Goal: Check status: Check status

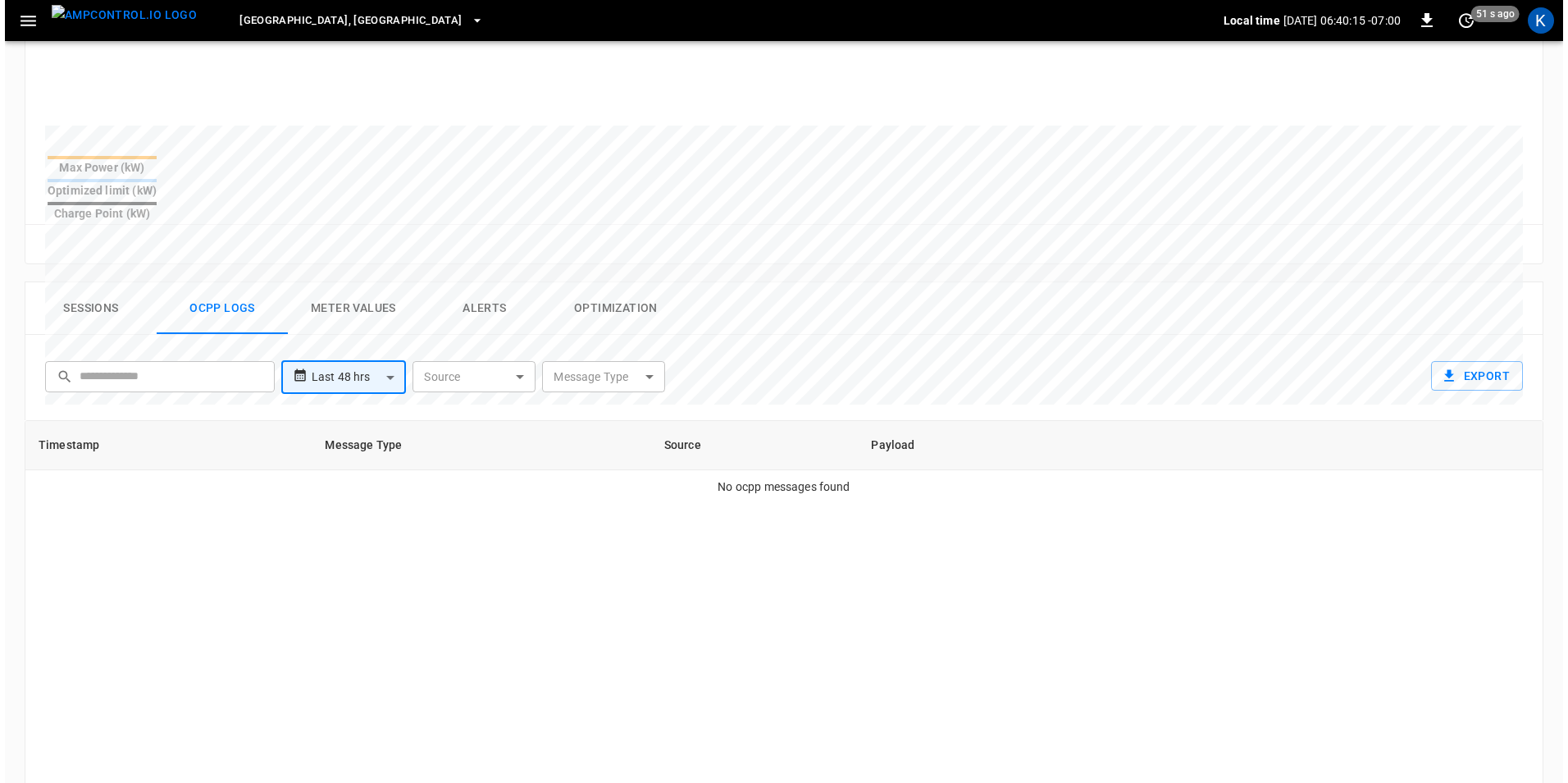
scroll to position [574, 0]
click at [23, 26] on icon "button" at bounding box center [23, 20] width 20 height 20
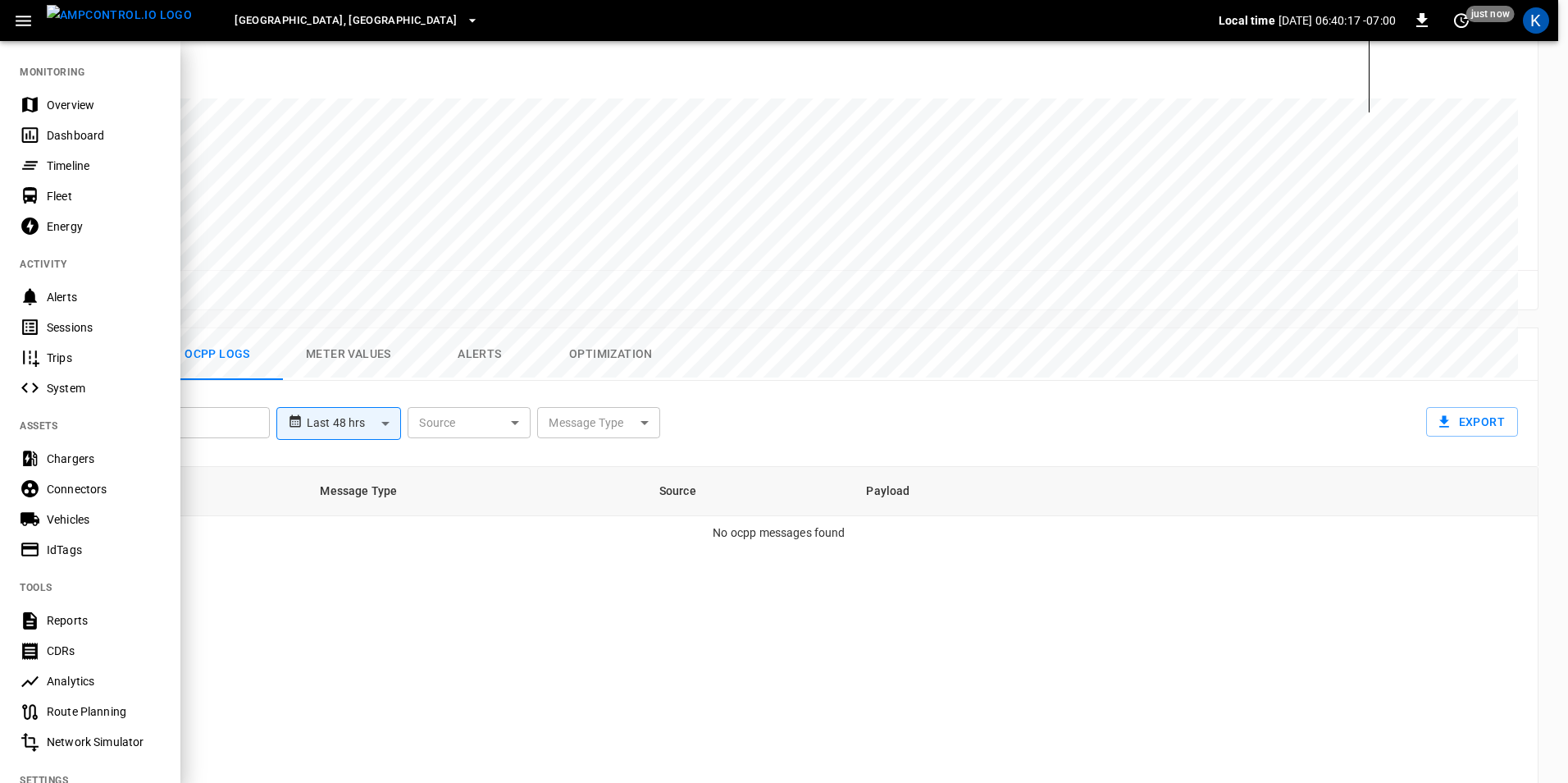
click at [66, 106] on div "Overview" at bounding box center [103, 104] width 114 height 16
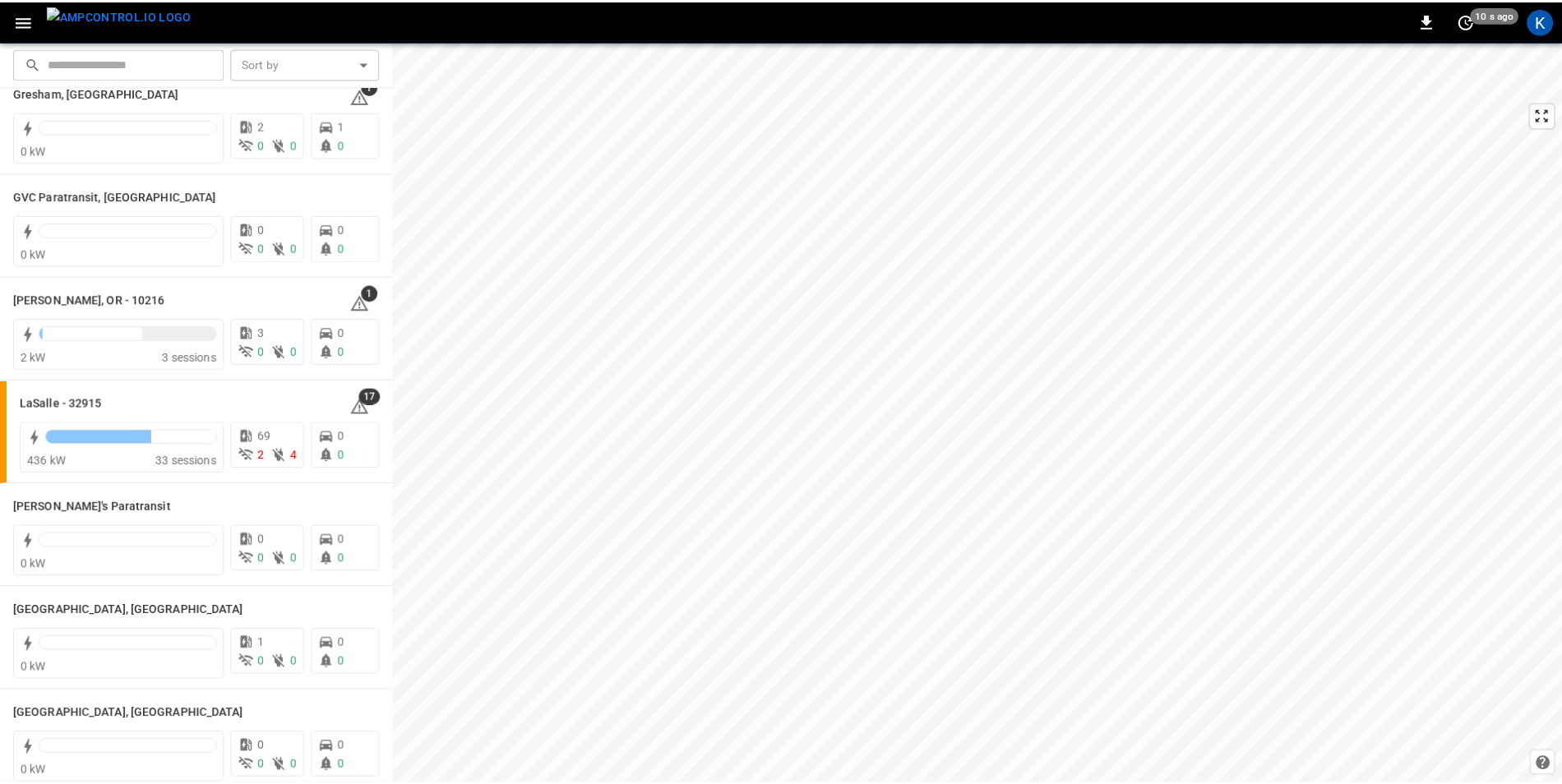
scroll to position [575, 0]
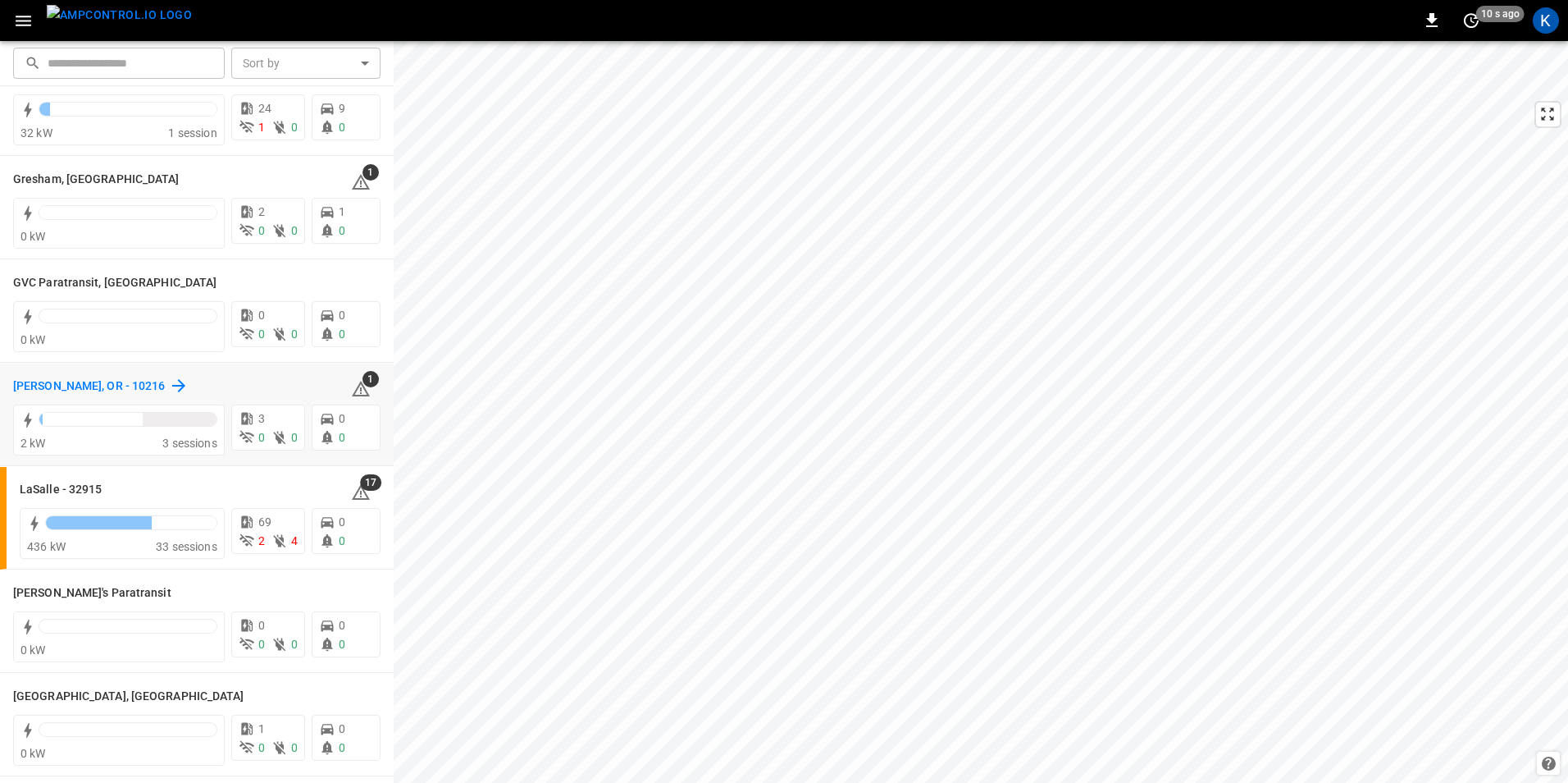
click at [22, 388] on h6 "[PERSON_NAME], OR - 10216" at bounding box center [89, 386] width 152 height 18
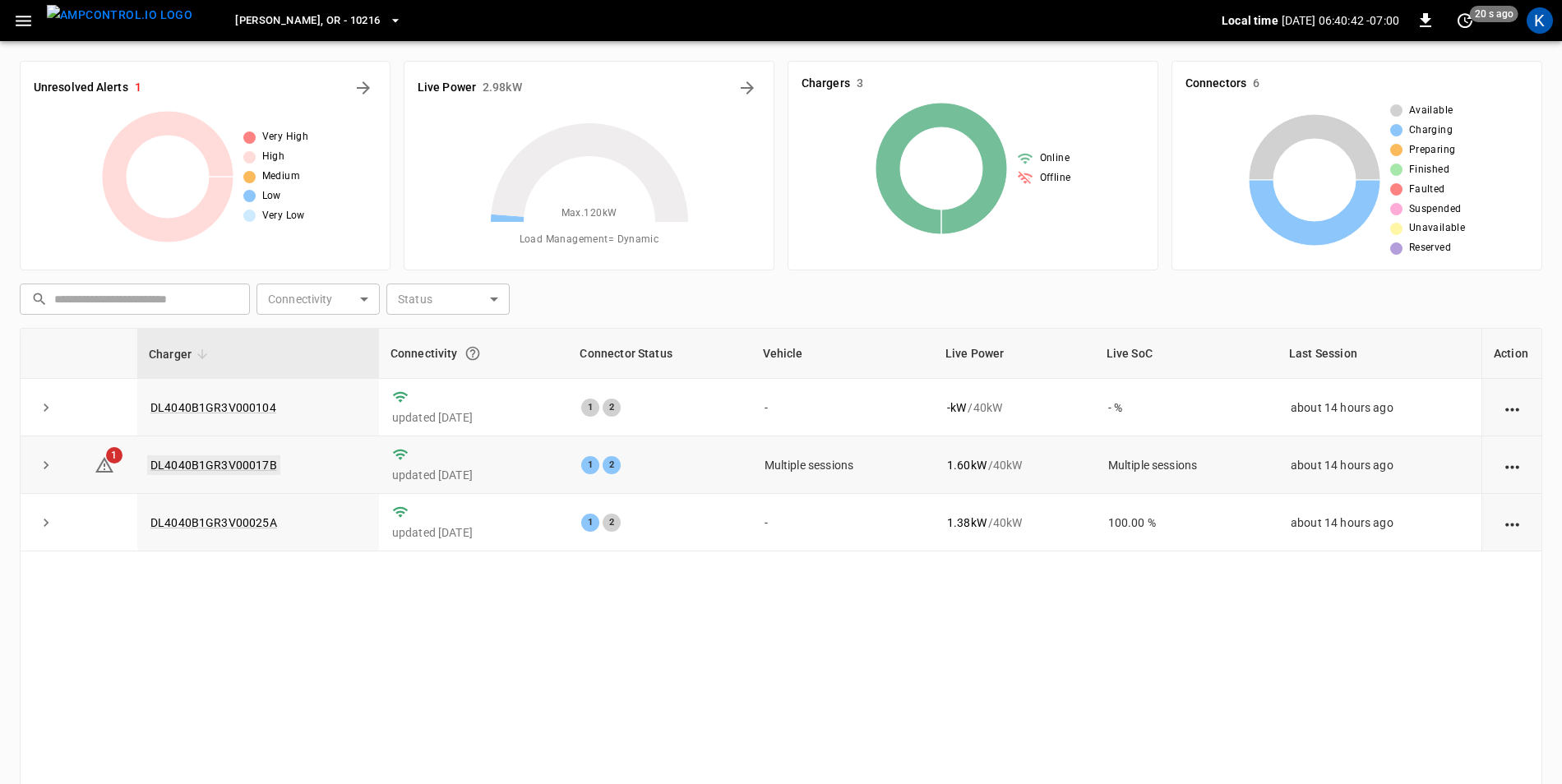
click at [183, 463] on link "DL4040B1GR3V00017B" at bounding box center [213, 464] width 133 height 20
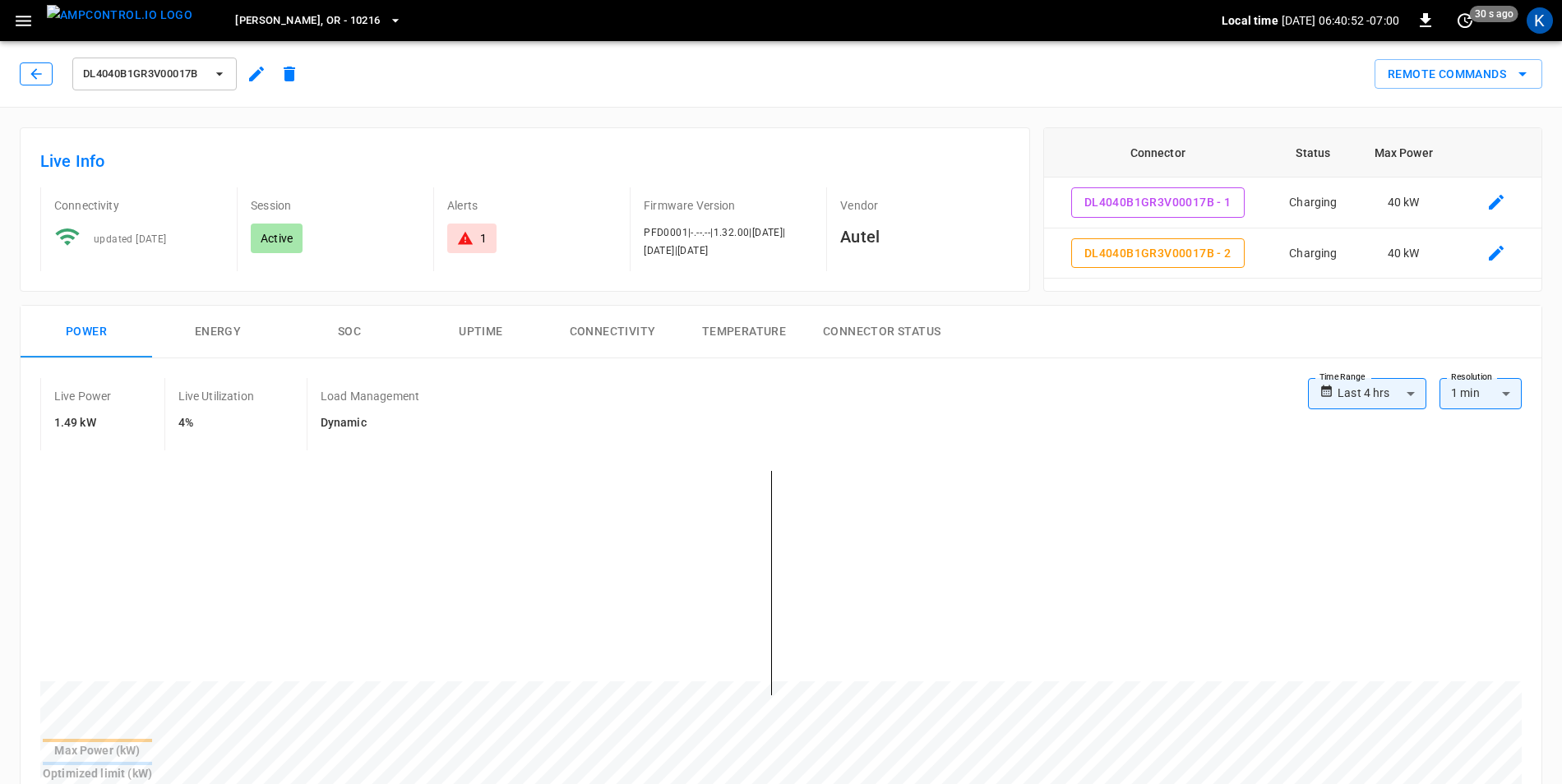
click at [40, 74] on icon "button" at bounding box center [36, 73] width 11 height 11
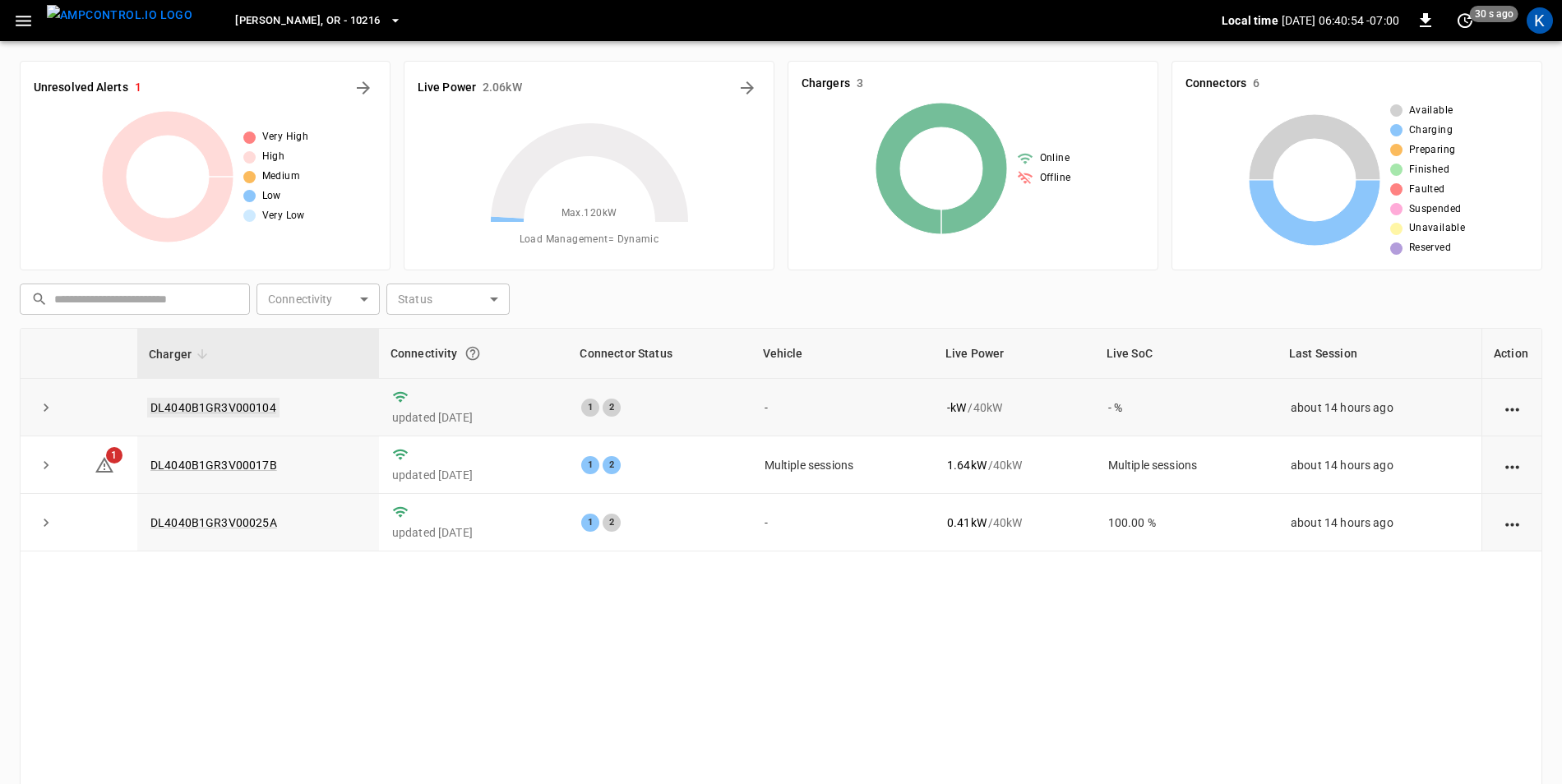
click at [196, 409] on link "DL4040B1GR3V000104" at bounding box center [213, 408] width 132 height 20
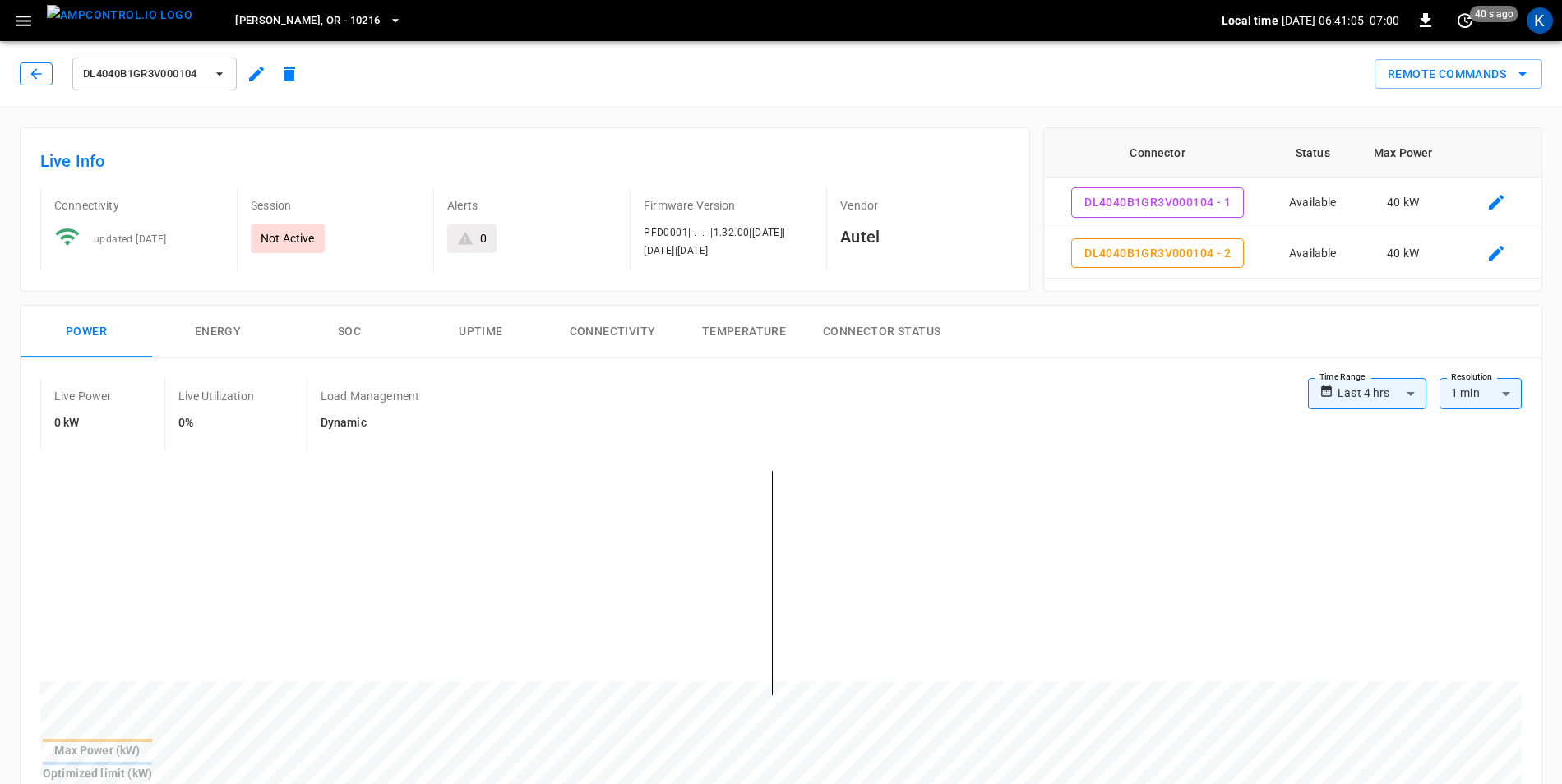
click at [43, 75] on icon "button" at bounding box center [36, 74] width 16 height 16
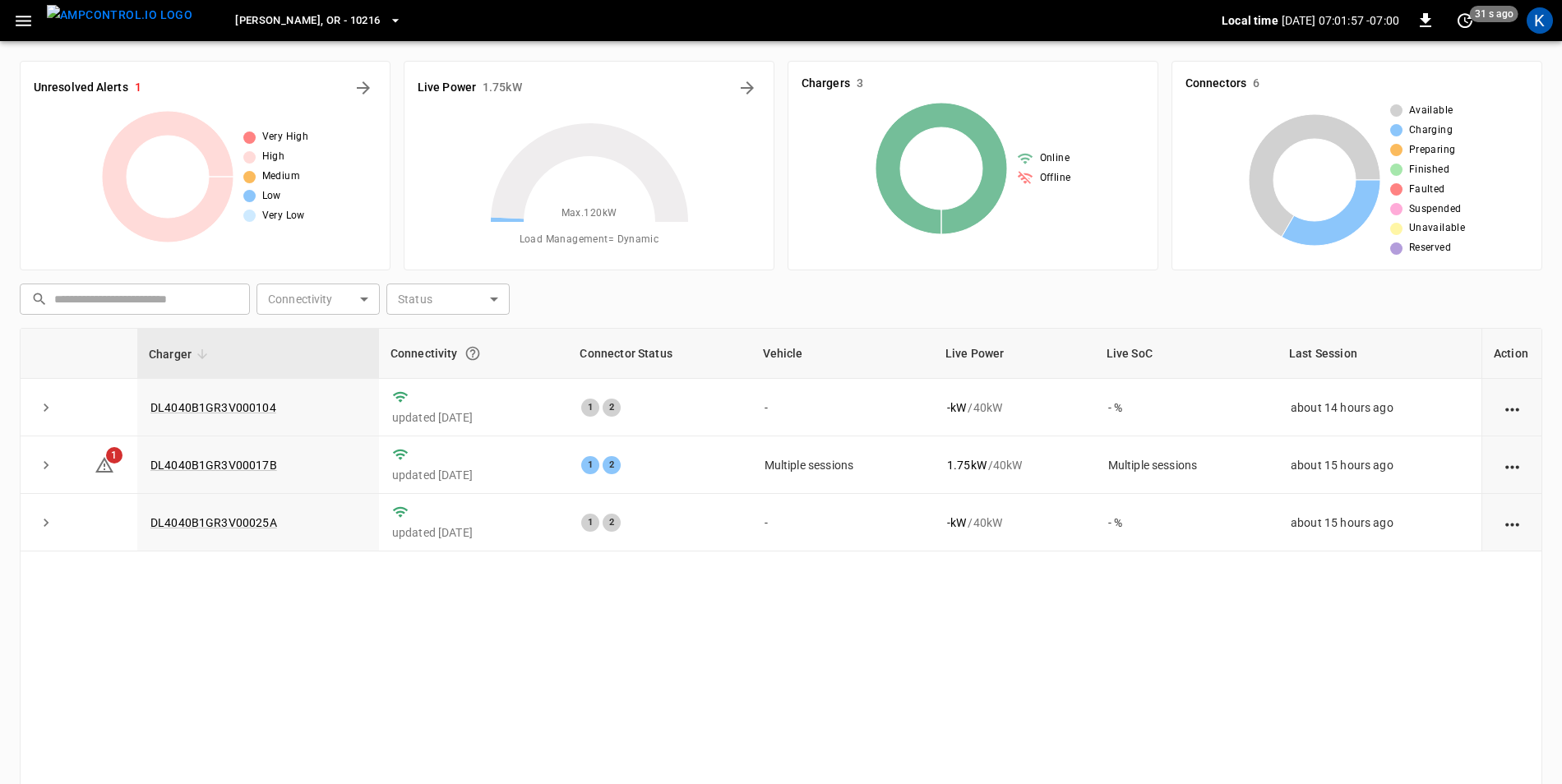
click at [309, 27] on span "[PERSON_NAME], OR - 10216" at bounding box center [307, 21] width 145 height 19
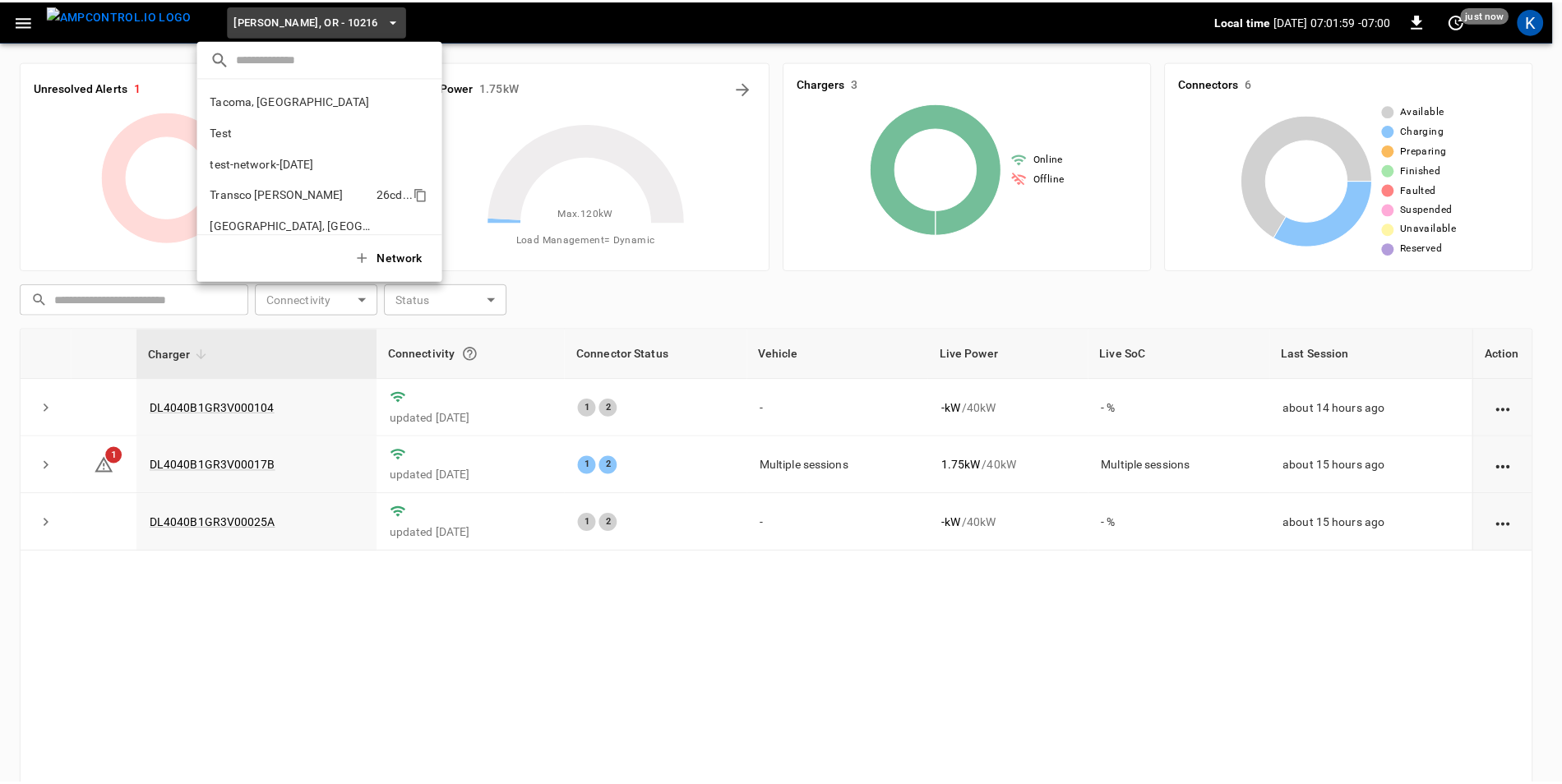
scroll to position [712, 0]
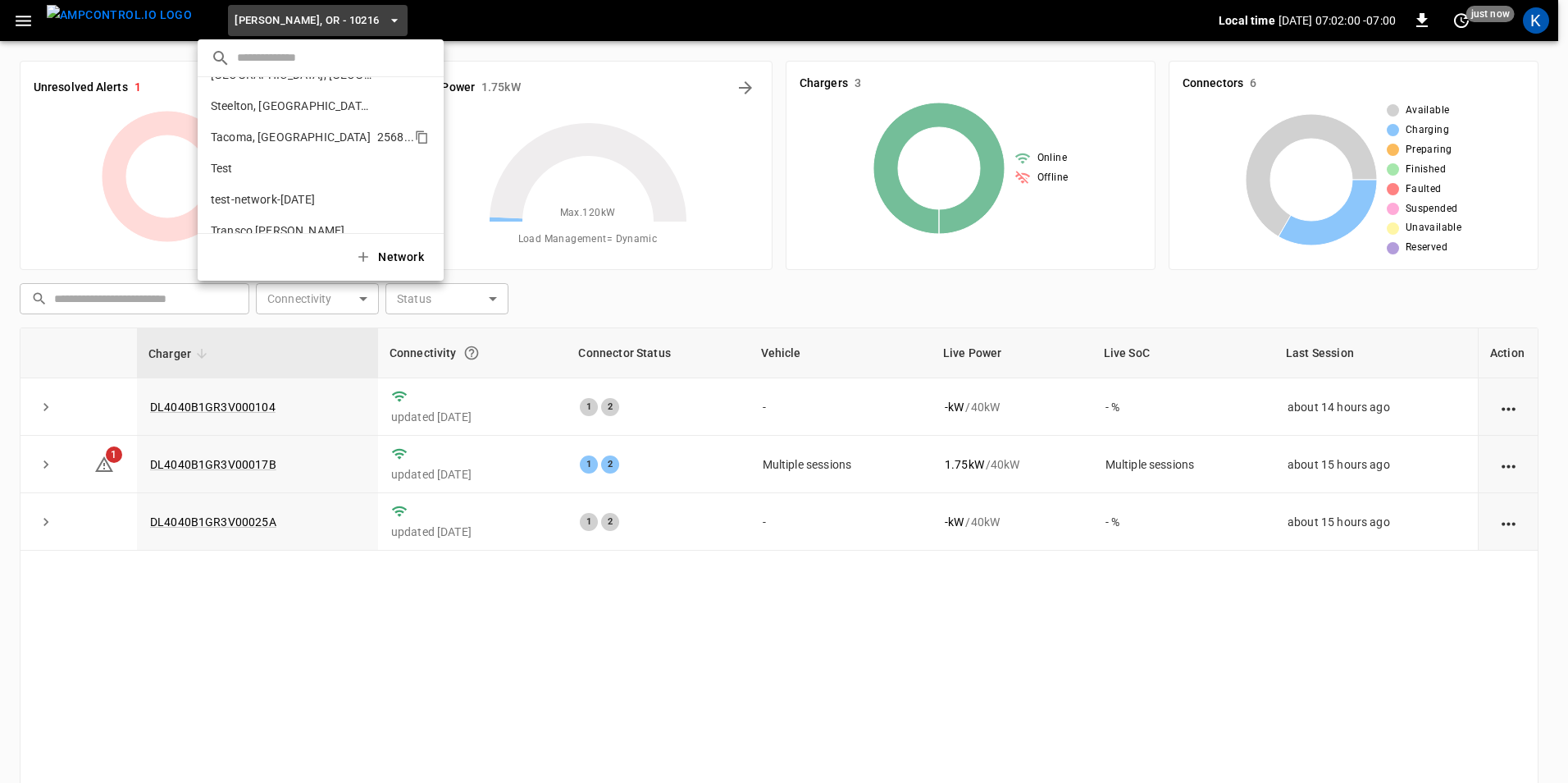
click at [288, 134] on p "Tacoma, [GEOGRAPHIC_DATA]" at bounding box center [290, 136] width 160 height 16
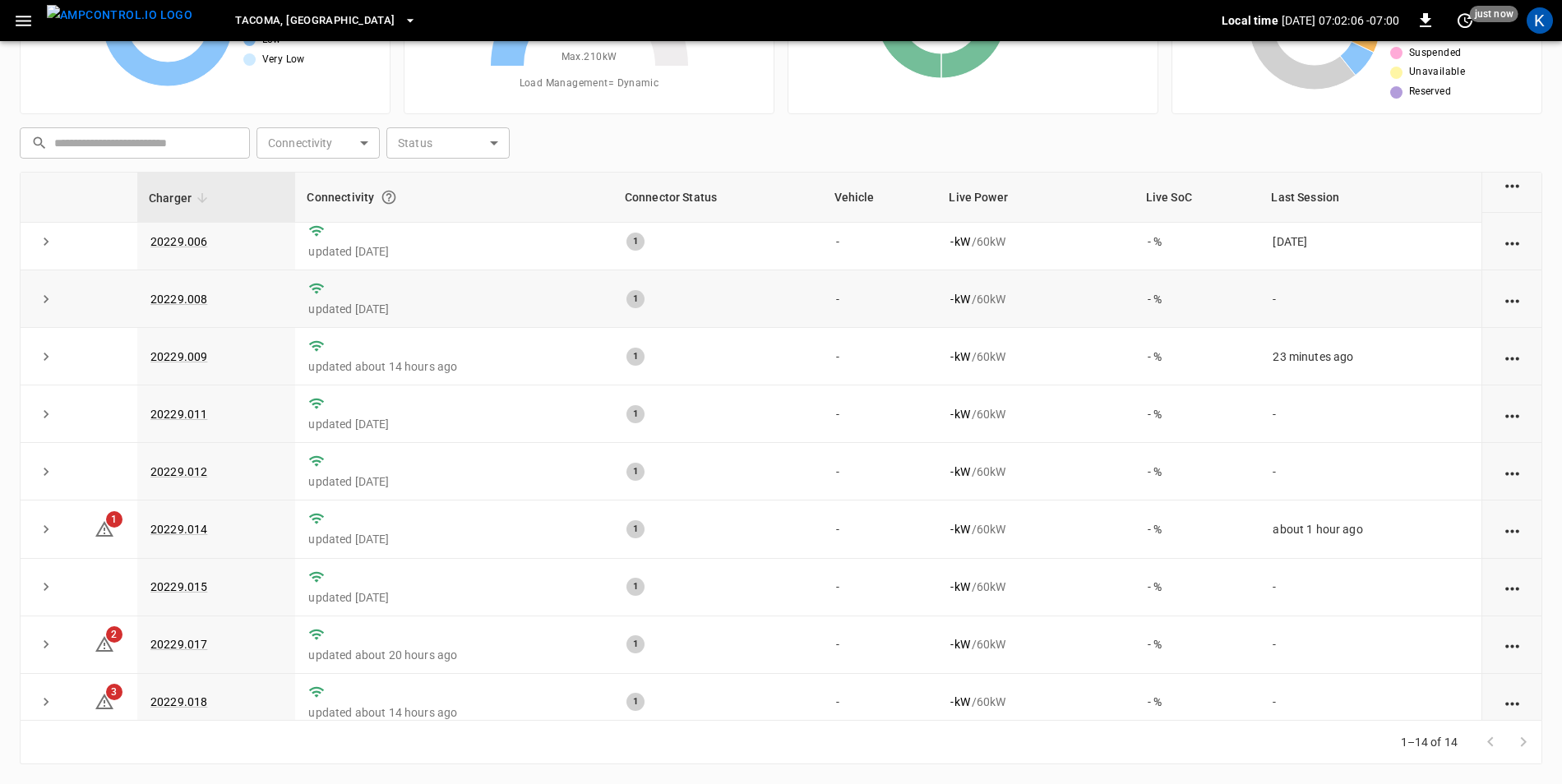
scroll to position [320, 0]
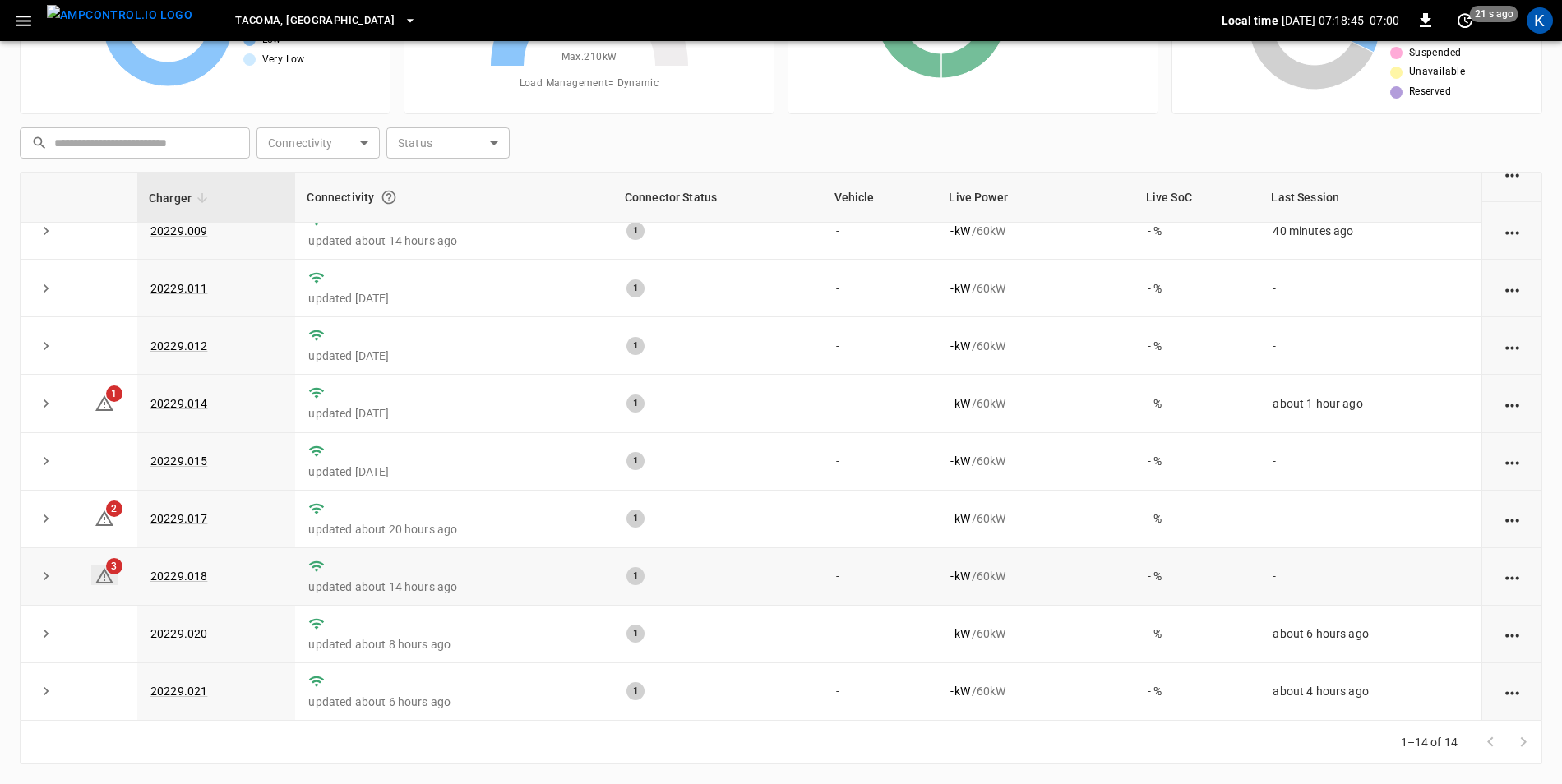
click at [101, 572] on icon at bounding box center [104, 576] width 18 height 15
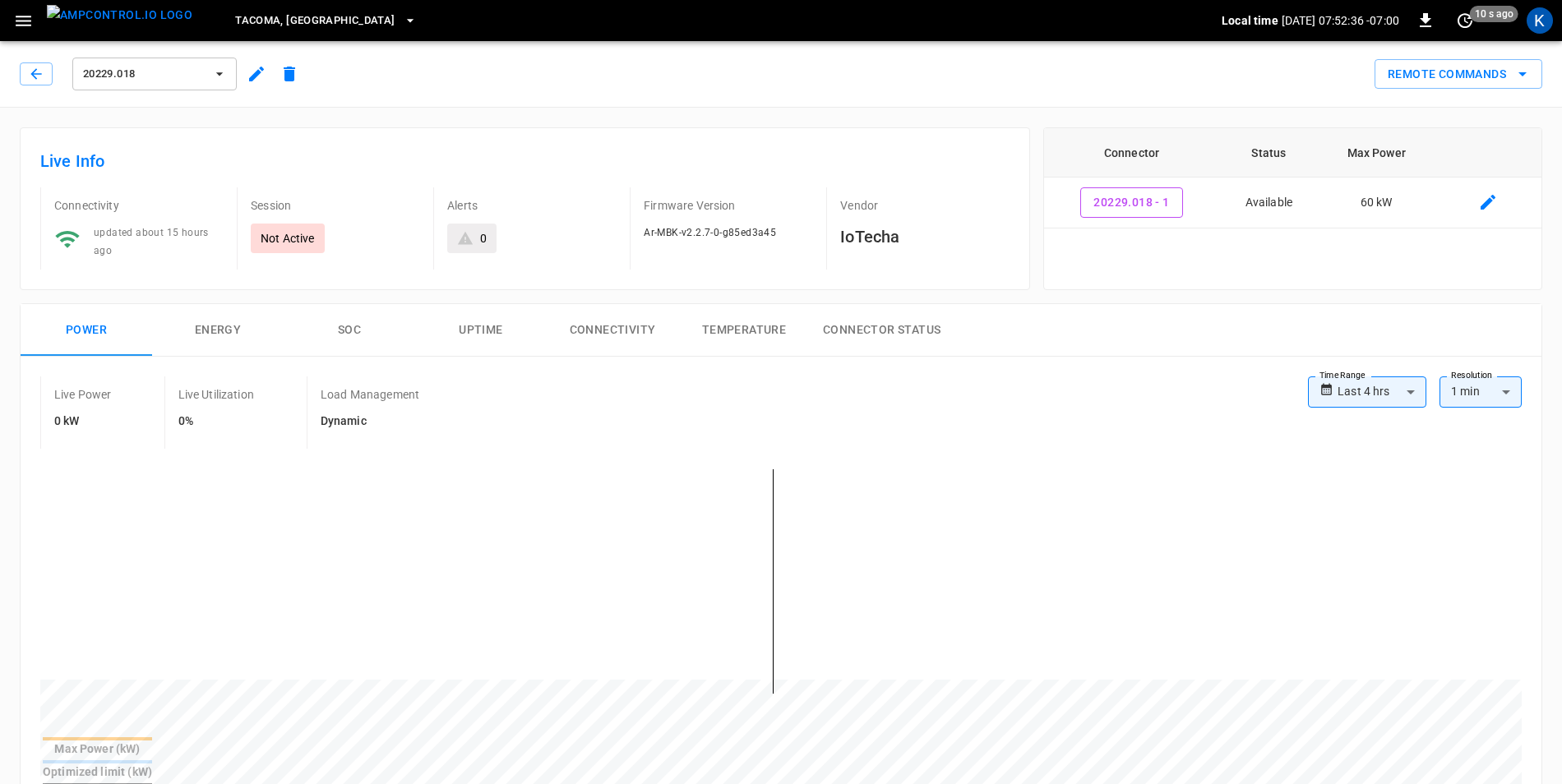
click at [27, 31] on icon "button" at bounding box center [23, 20] width 20 height 20
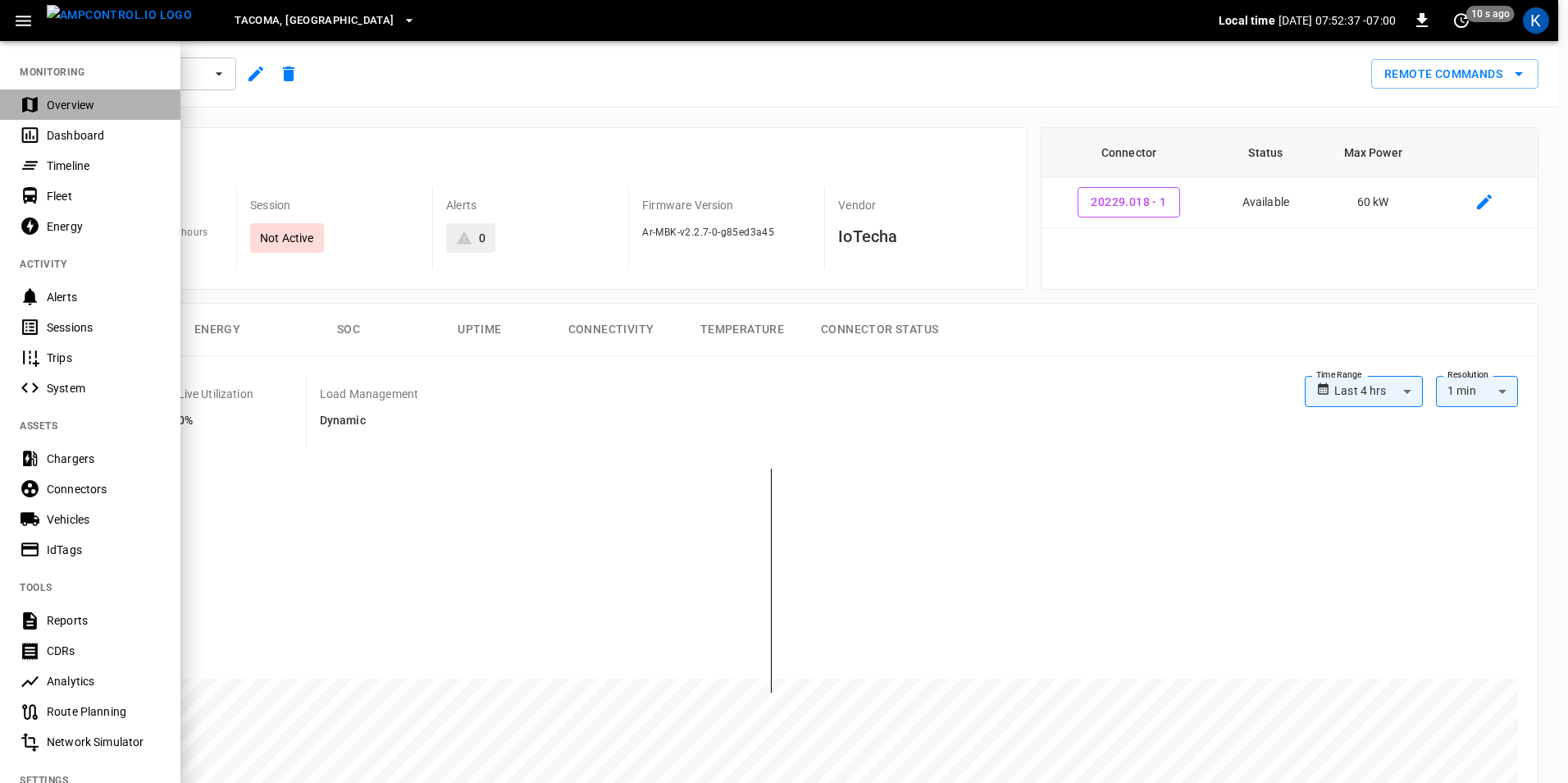
click at [72, 94] on div "Overview" at bounding box center [90, 104] width 180 height 31
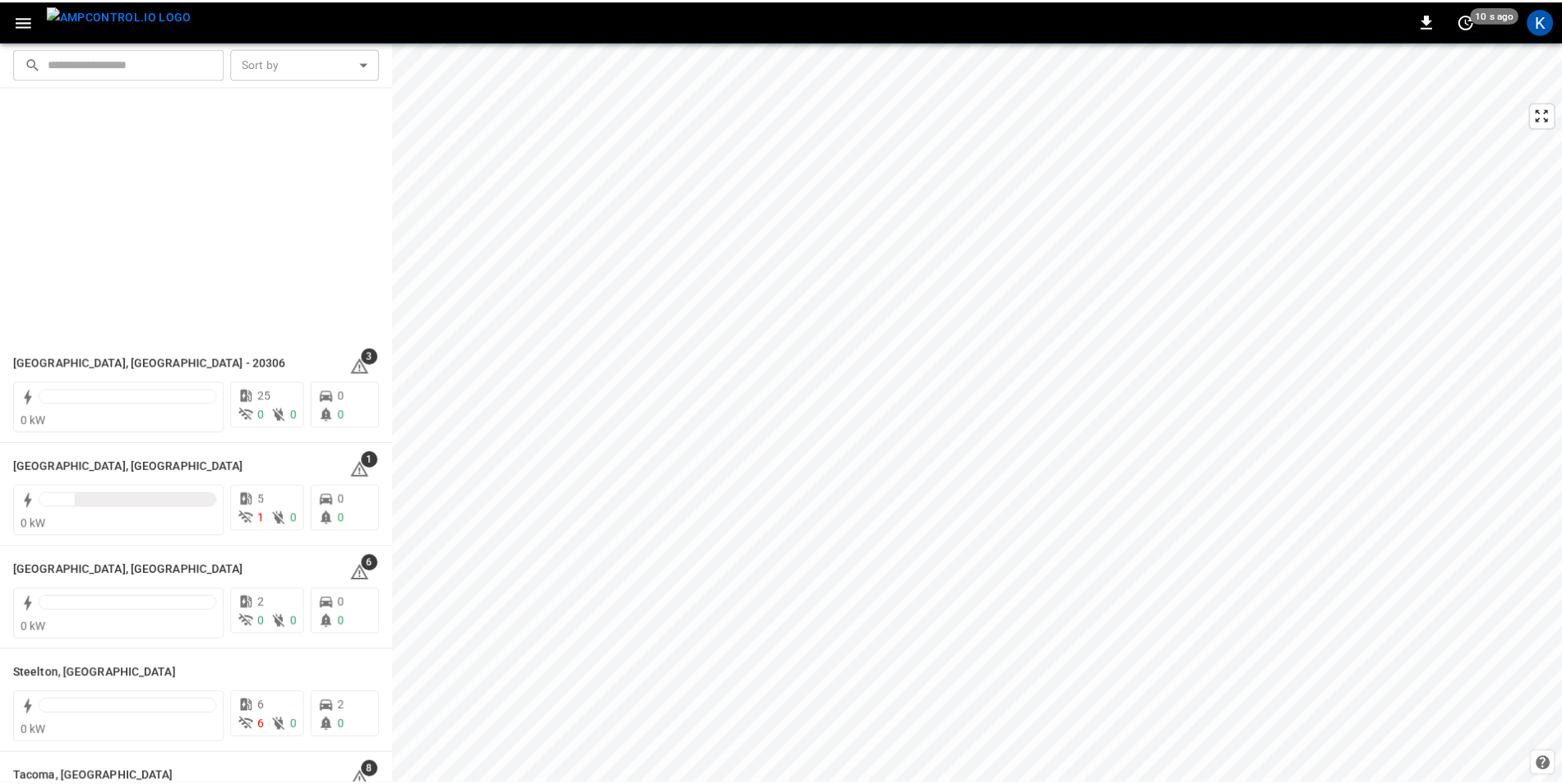
scroll to position [2270, 0]
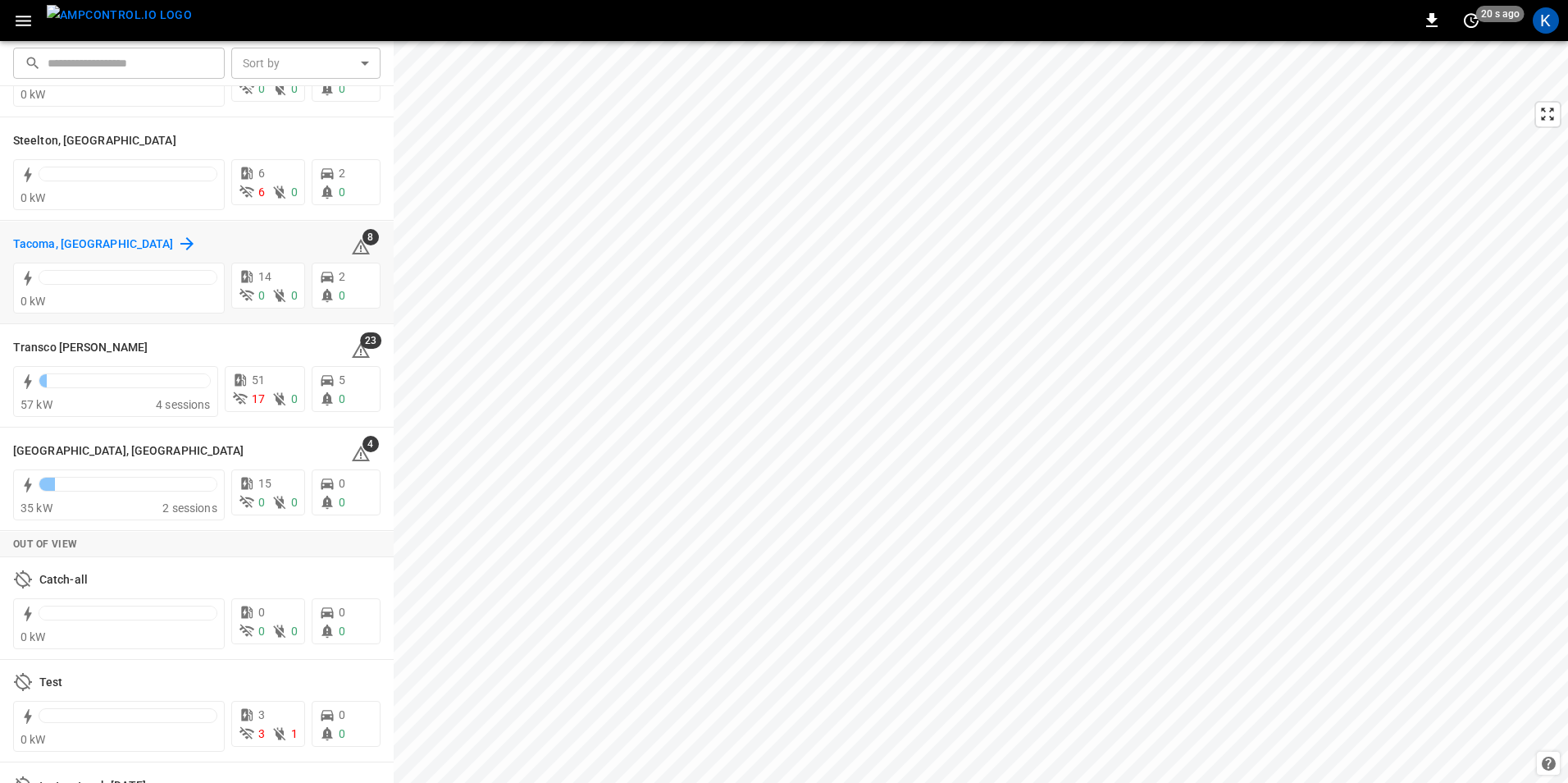
click at [37, 238] on h6 "Tacoma, [GEOGRAPHIC_DATA]" at bounding box center [94, 244] width 161 height 18
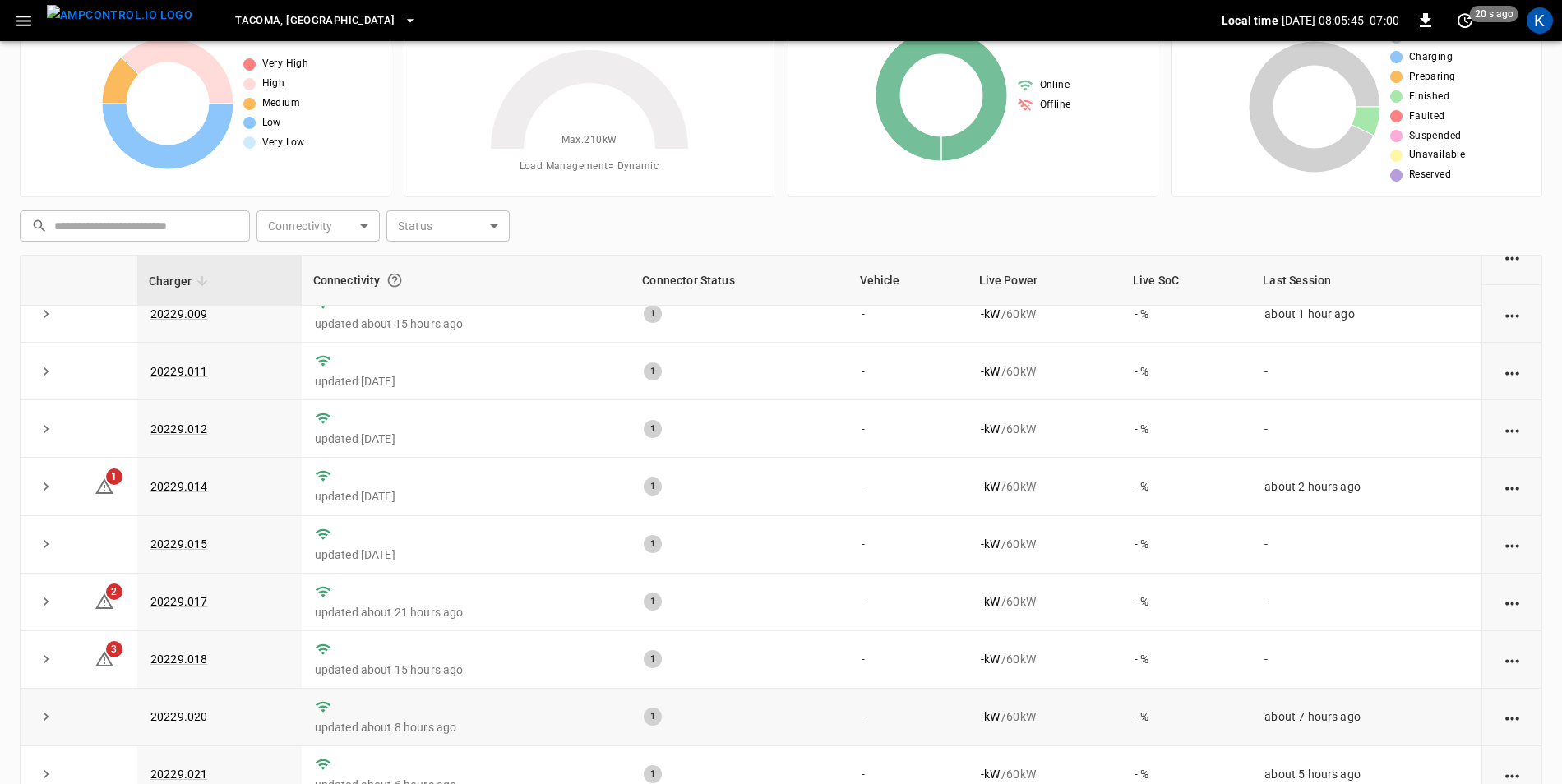
scroll to position [156, 0]
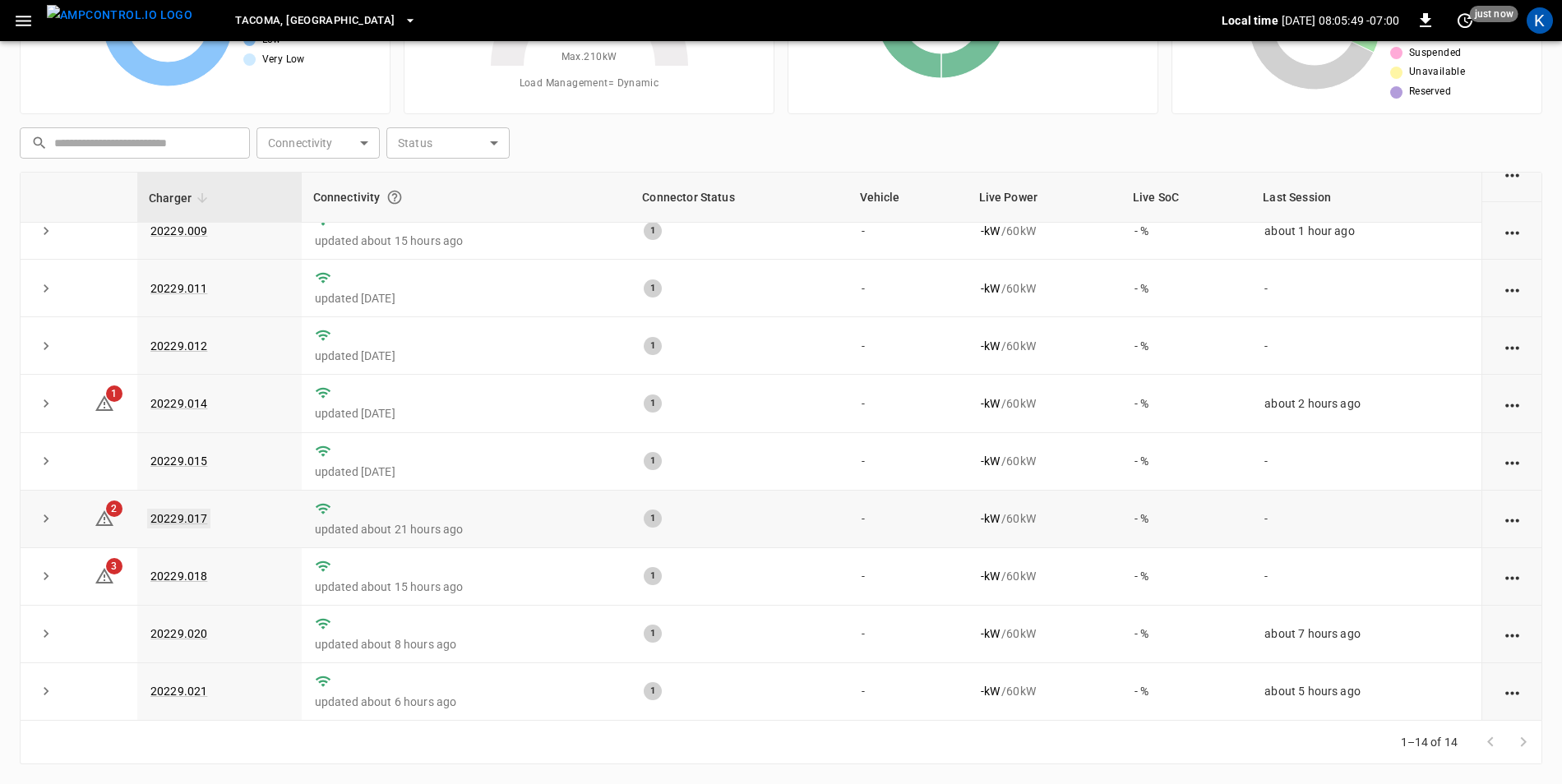
click at [180, 512] on link "20229.017" at bounding box center [179, 518] width 63 height 20
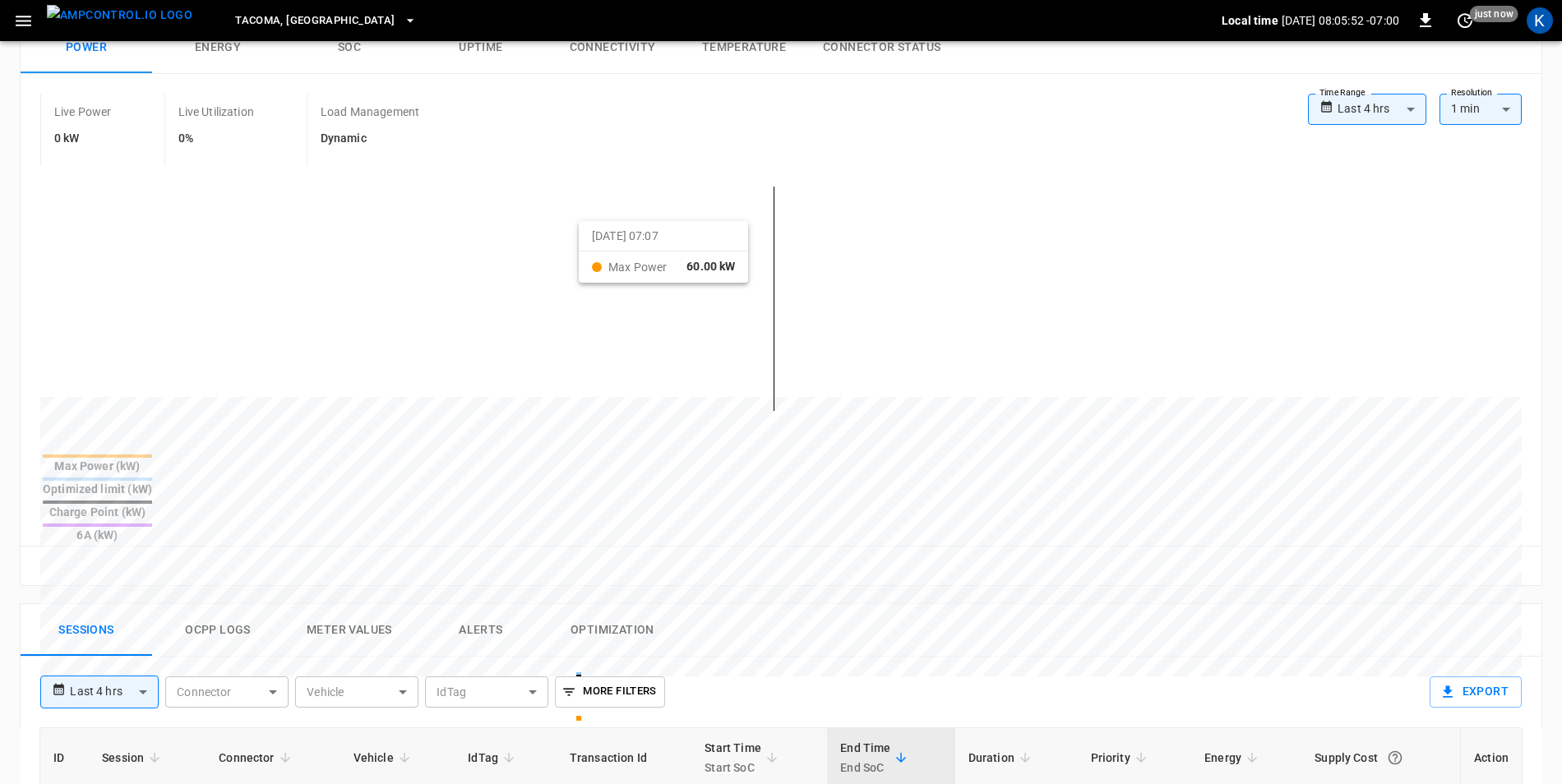
scroll to position [411, 0]
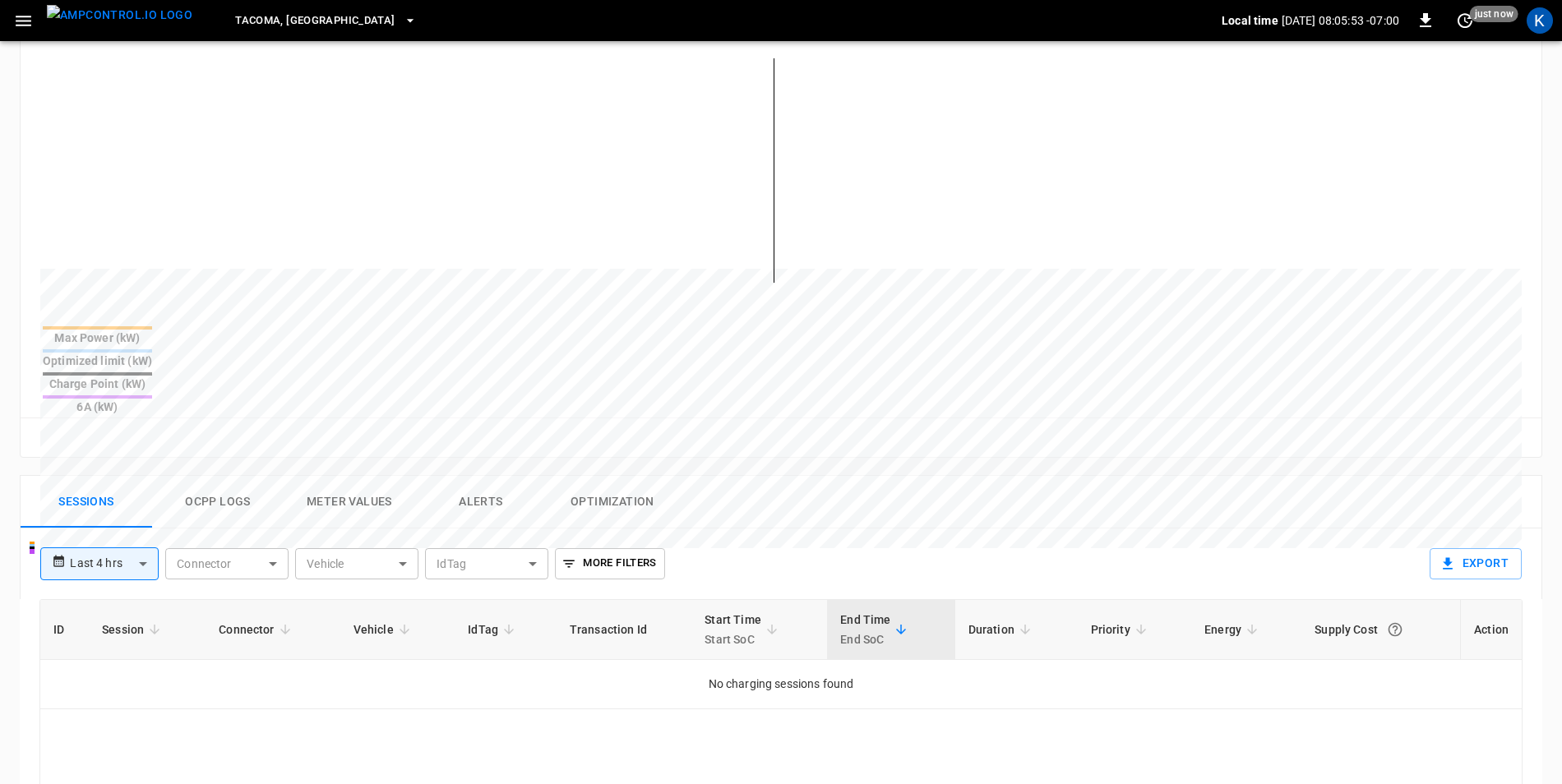
click at [466, 476] on button "Alerts" at bounding box center [480, 502] width 132 height 53
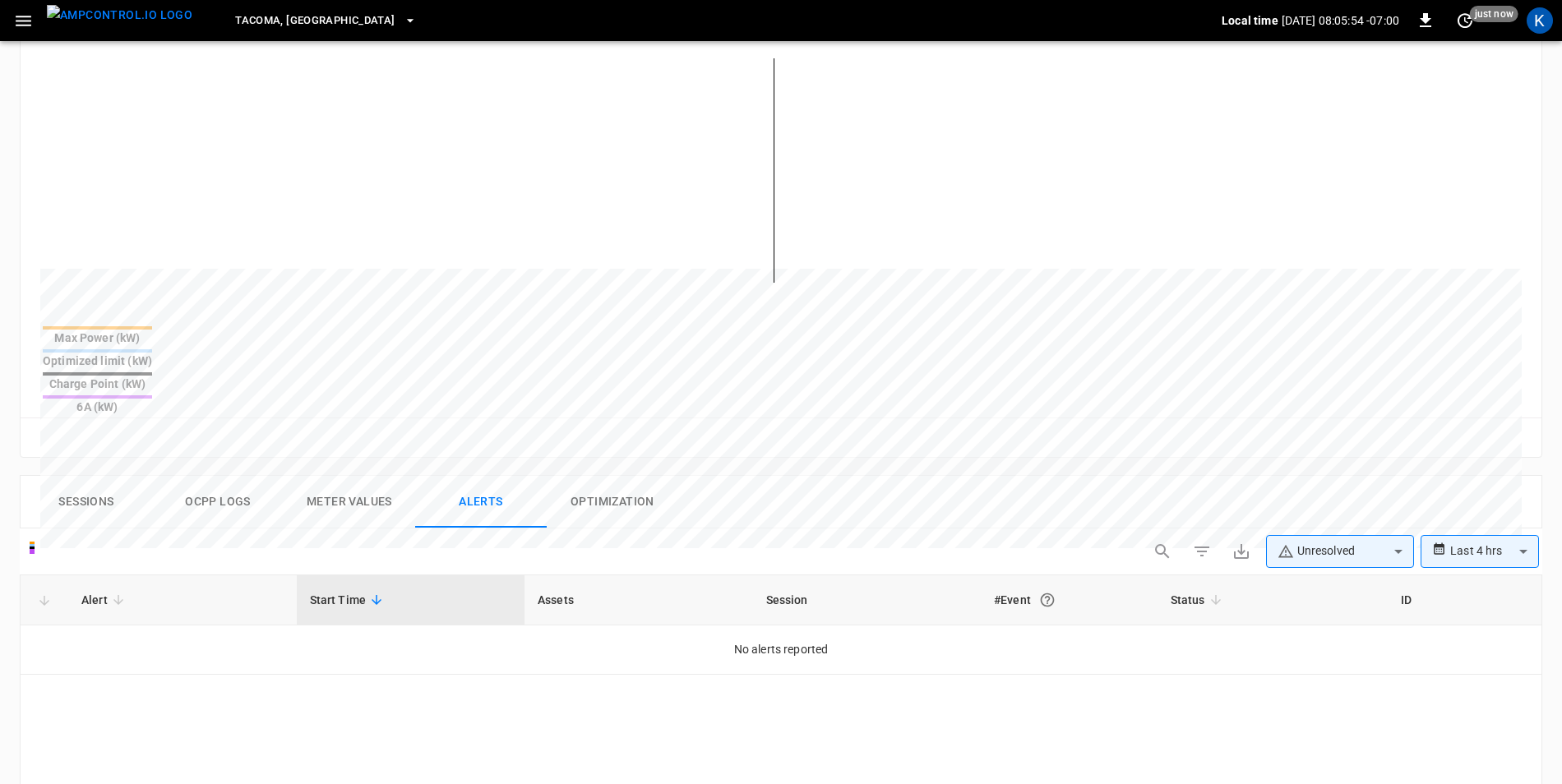
click at [373, 476] on button "Meter Values" at bounding box center [348, 502] width 132 height 53
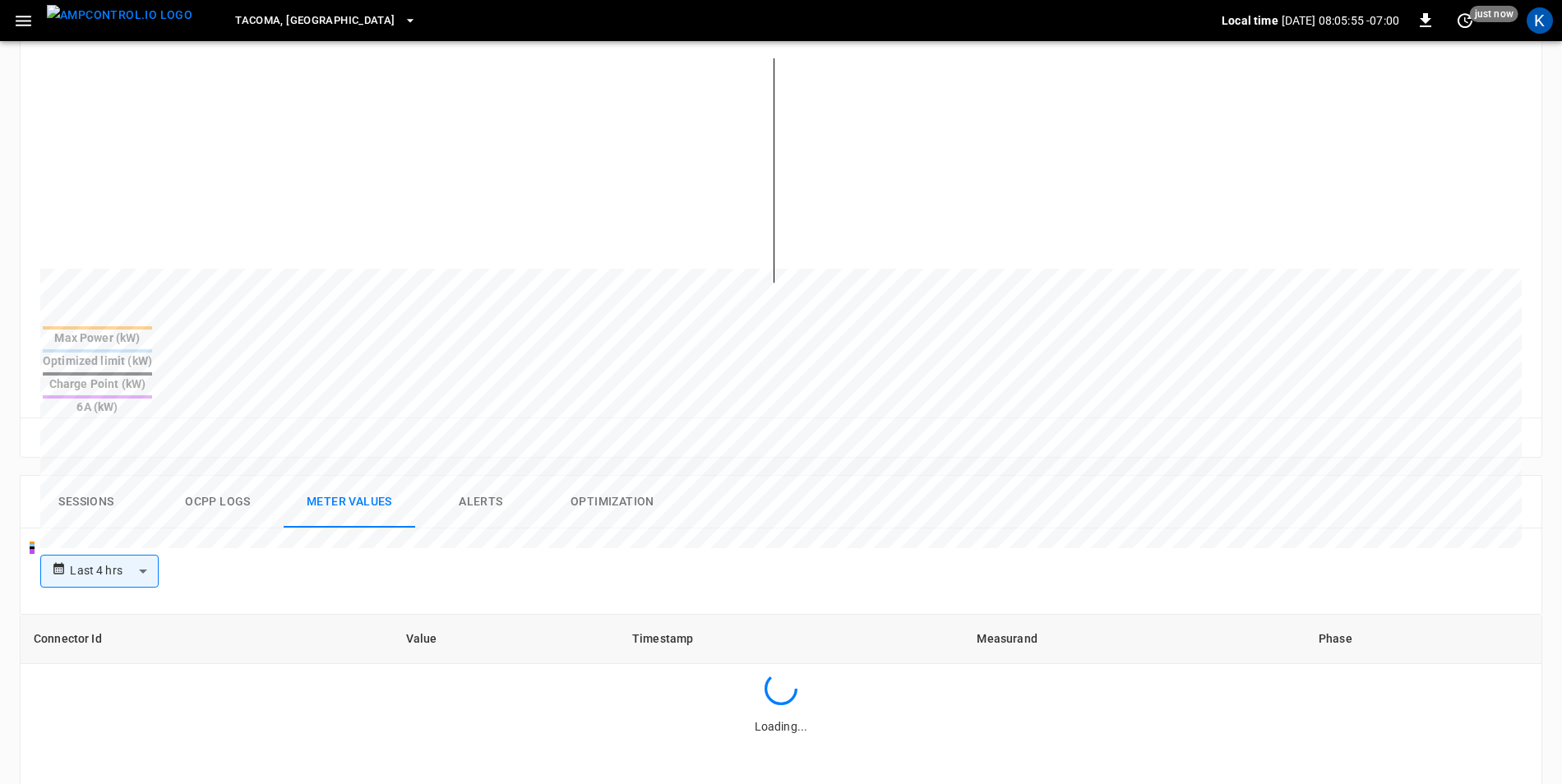
click at [209, 476] on button "Ocpp logs" at bounding box center [217, 502] width 132 height 53
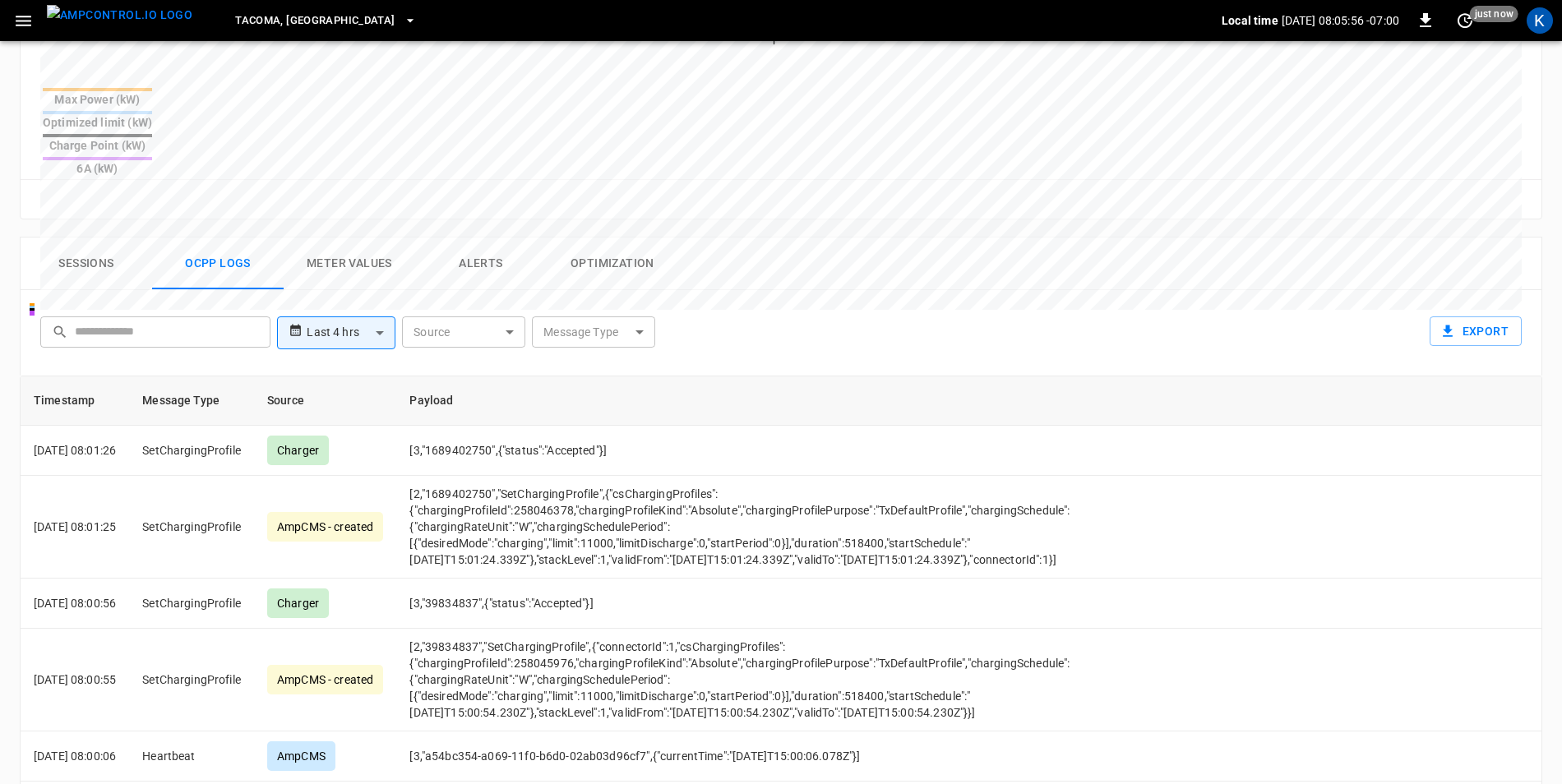
scroll to position [657, 0]
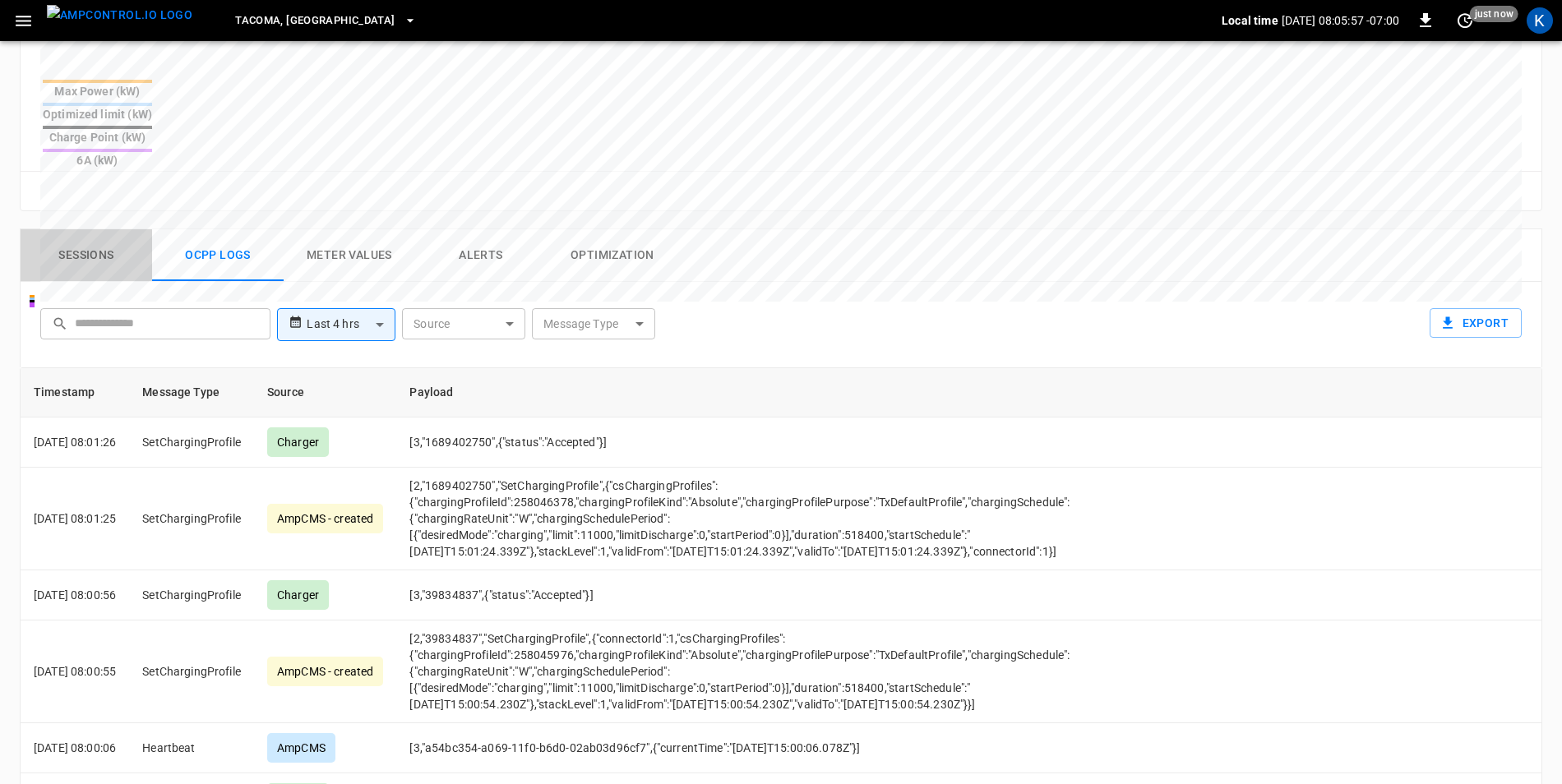
click at [93, 229] on button "Sessions" at bounding box center [85, 255] width 132 height 53
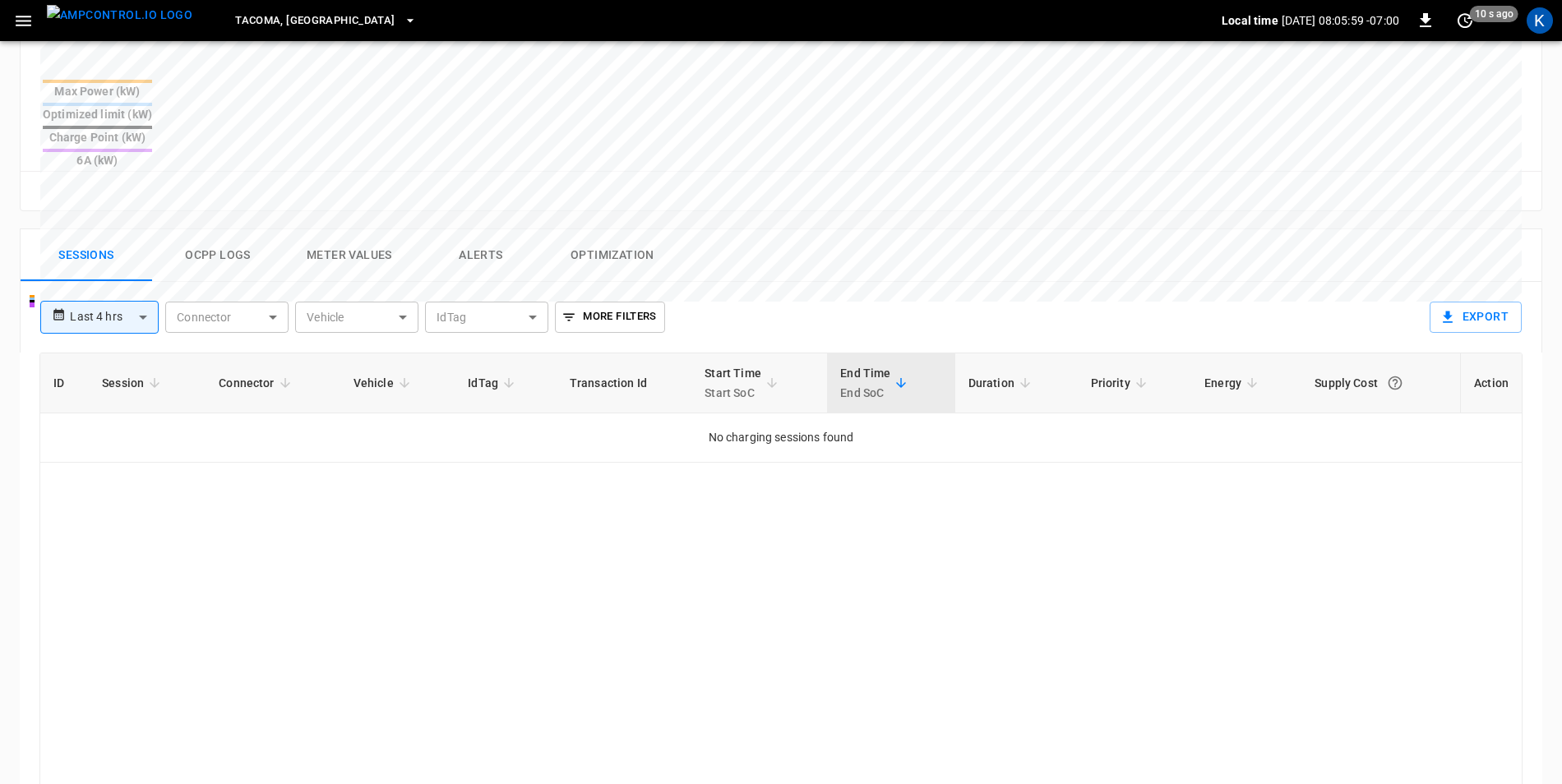
click at [125, 266] on body "**********" at bounding box center [781, 154] width 1562 height 1623
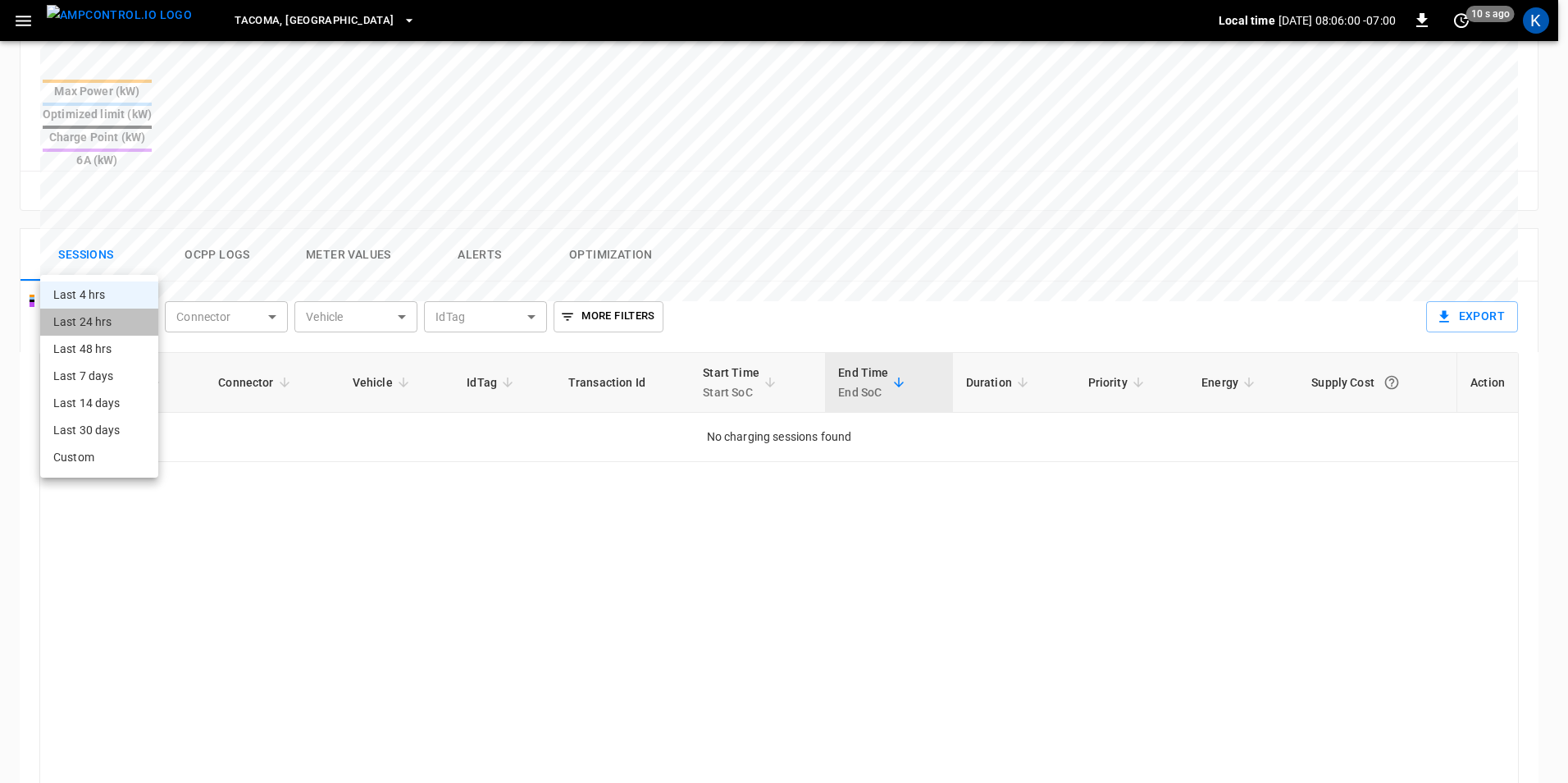
click at [122, 329] on li "Last 24 hrs" at bounding box center [99, 322] width 118 height 27
type input "**********"
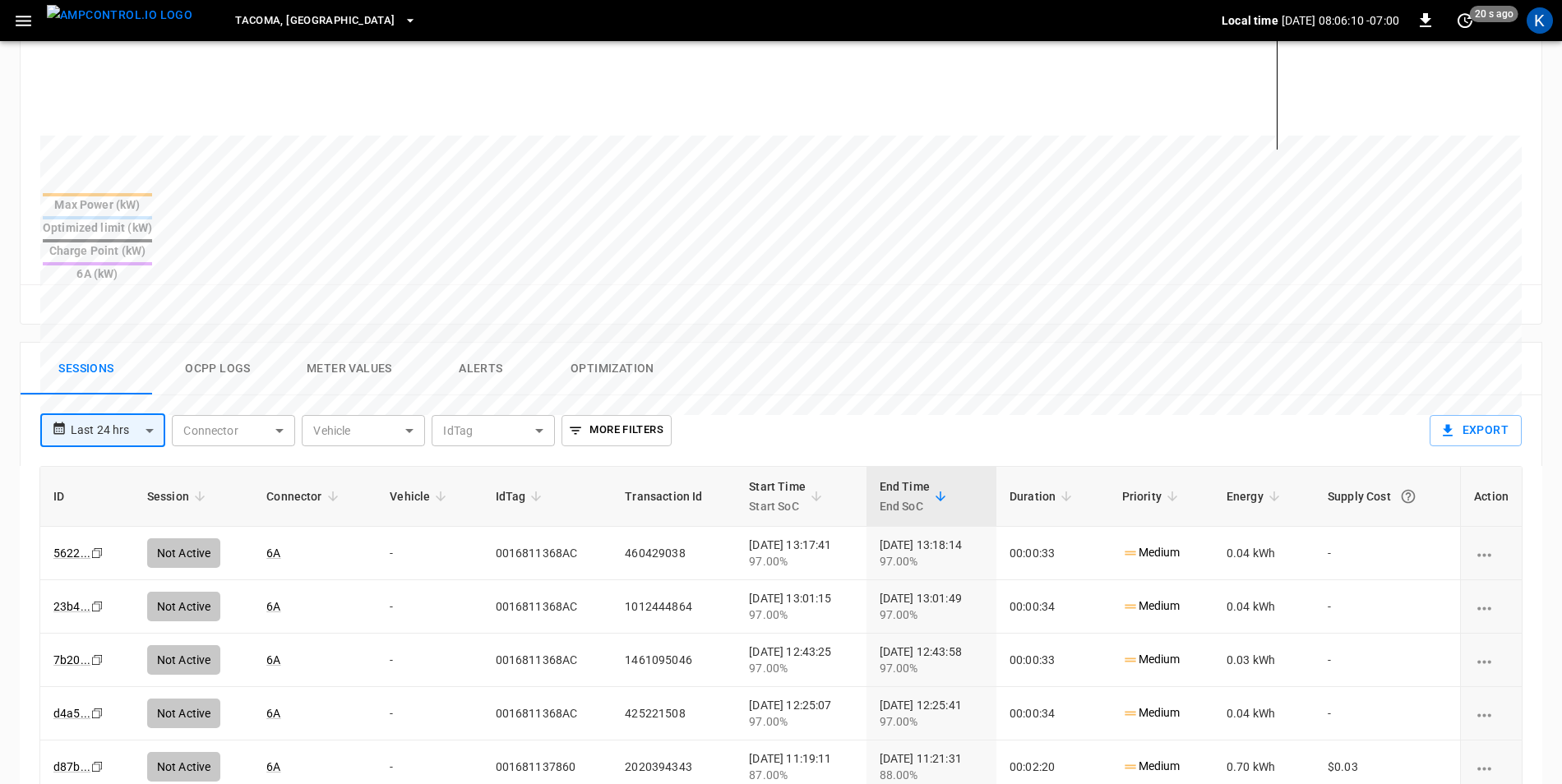
scroll to position [575, 0]
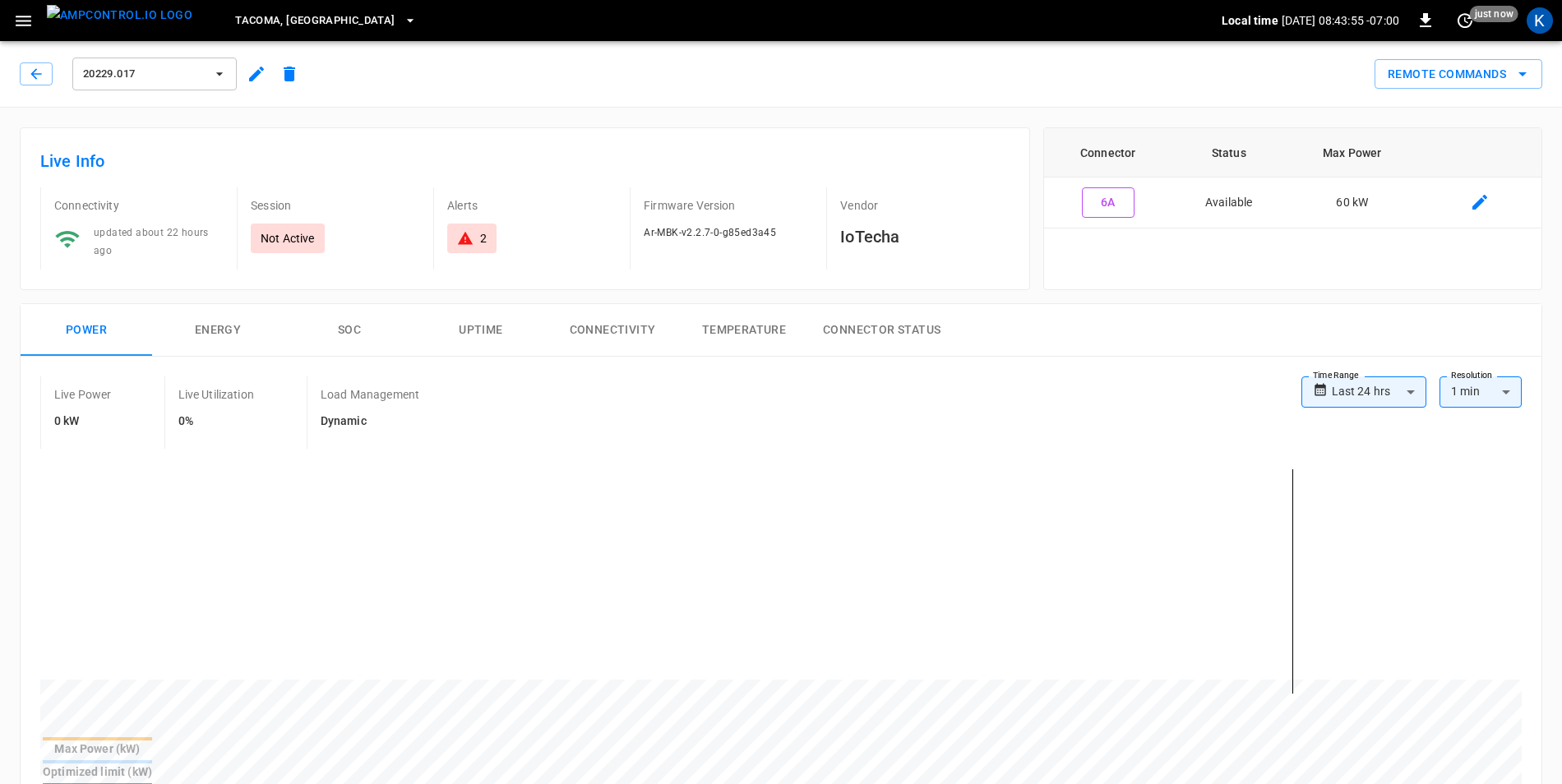
click at [18, 18] on icon "button" at bounding box center [23, 20] width 20 height 20
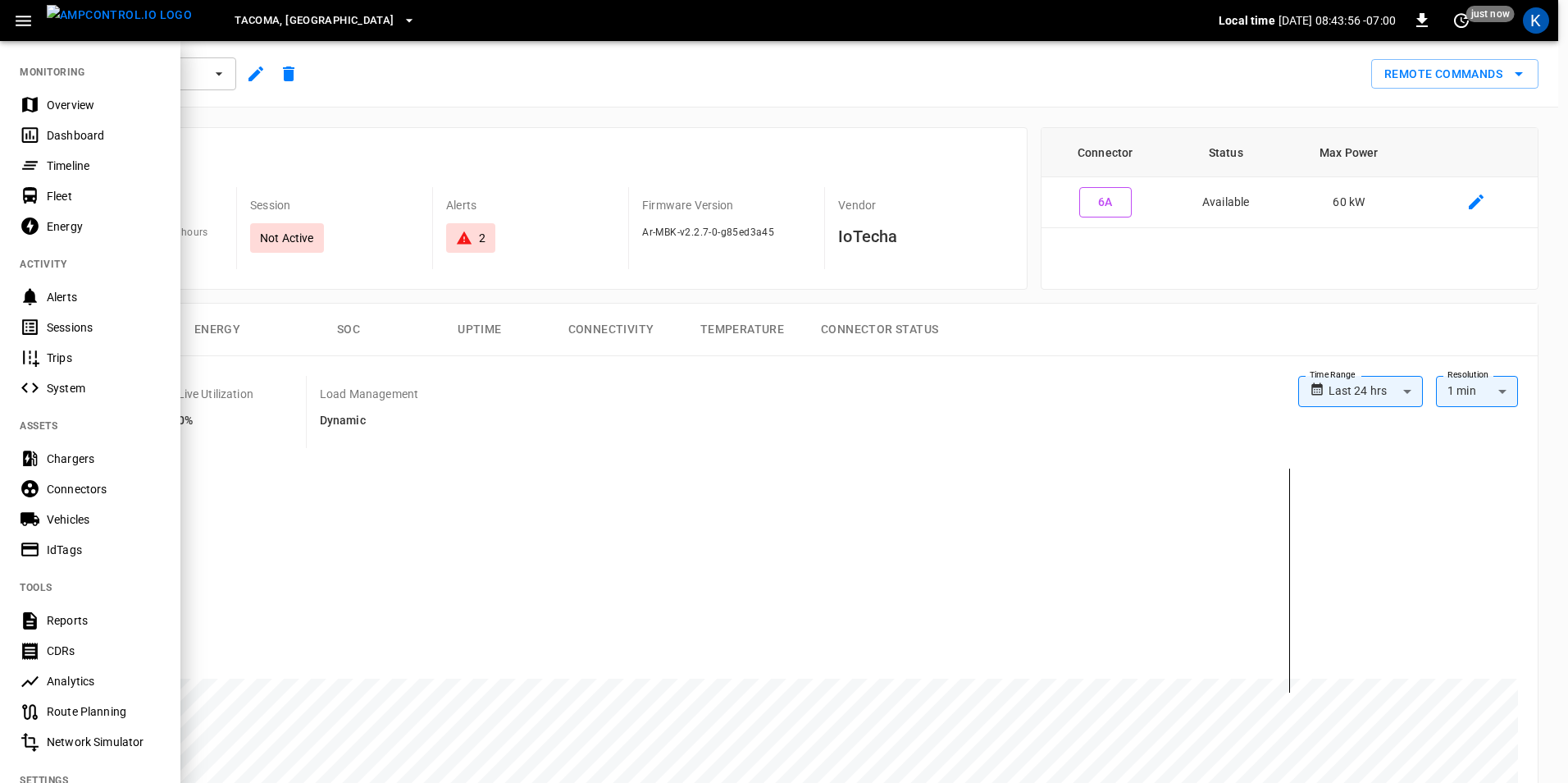
click at [66, 105] on div "Overview" at bounding box center [103, 104] width 114 height 16
